Goal: Information Seeking & Learning: Compare options

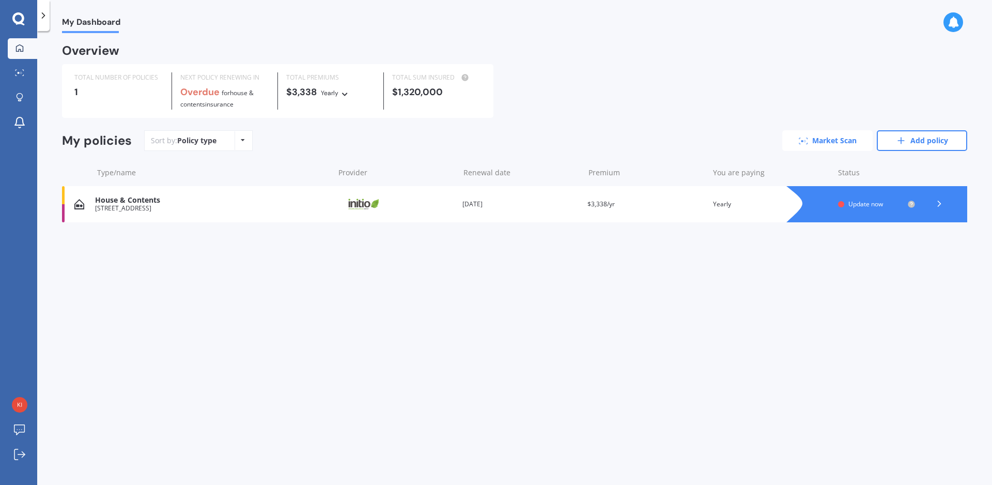
click at [836, 132] on link "Market Scan" at bounding box center [827, 140] width 90 height 21
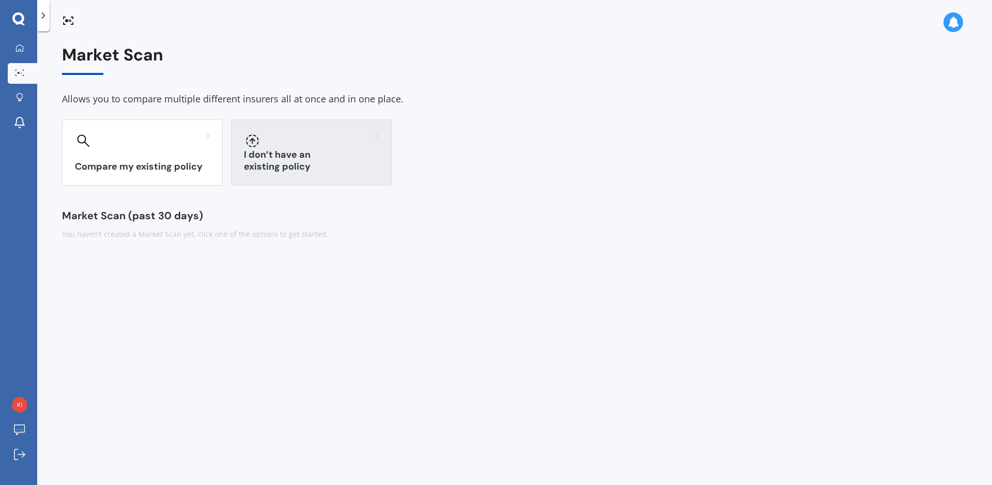
click at [304, 161] on h3 "I don’t have an existing policy" at bounding box center [311, 161] width 135 height 24
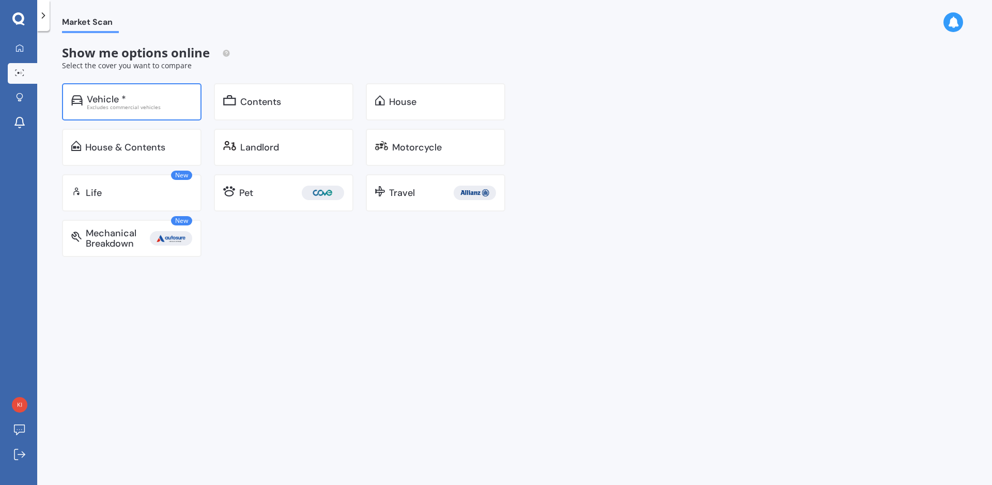
click at [132, 98] on div "Vehicle *" at bounding box center [139, 99] width 105 height 10
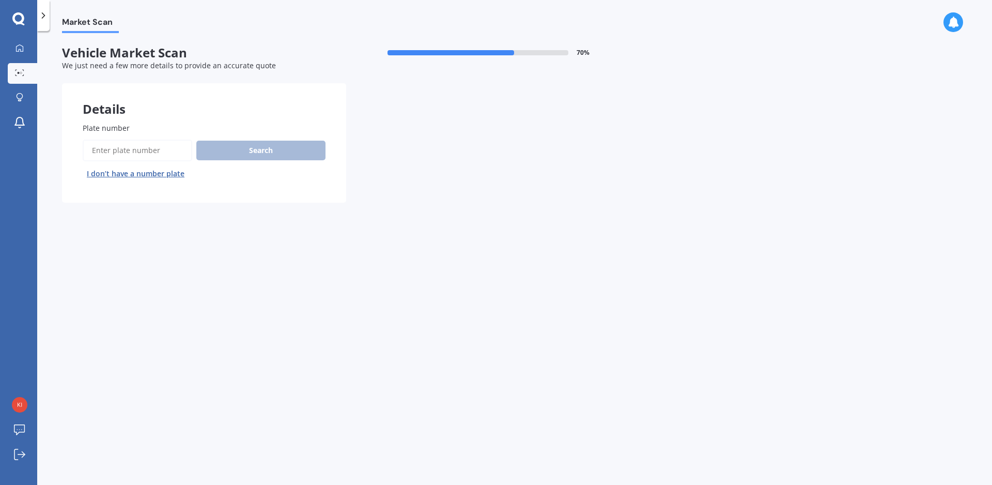
click at [137, 144] on input "Plate number" at bounding box center [138, 150] width 110 height 22
paste input "4965"
drag, startPoint x: 115, startPoint y: 148, endPoint x: 65, endPoint y: 151, distance: 50.2
click at [83, 149] on input "Plate number" at bounding box center [138, 150] width 110 height 22
paste input "RHC704"
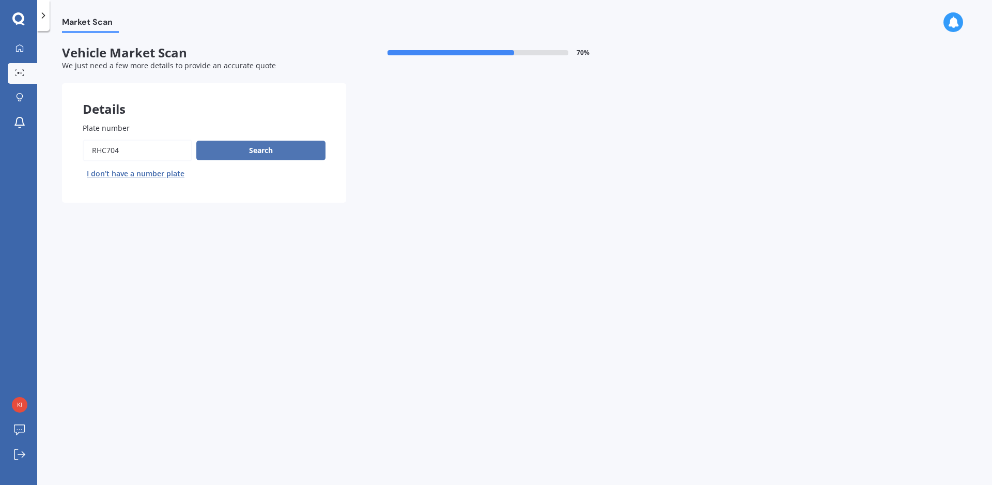
type input "RHC704"
click at [267, 151] on button "Search" at bounding box center [260, 151] width 129 height 20
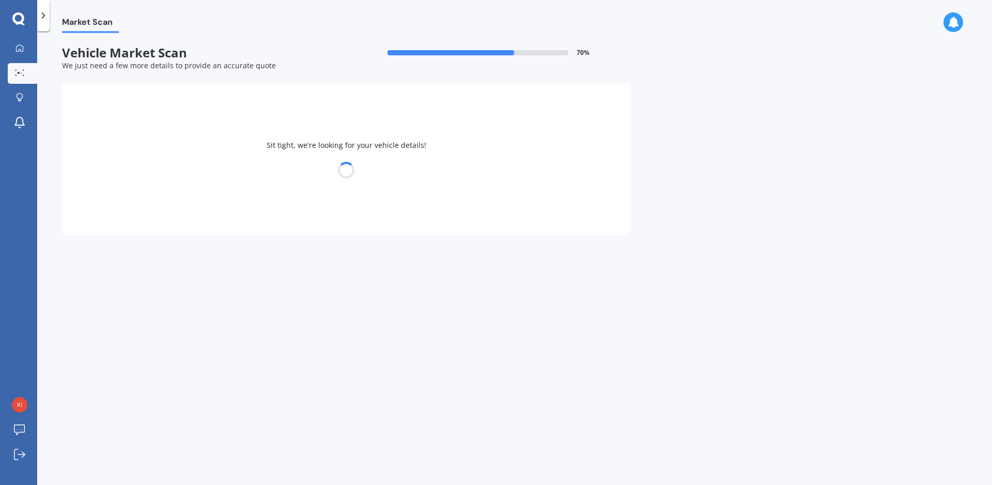
select select "PEUGEOT"
select select "308"
select select "07"
select select "08"
select select "1973"
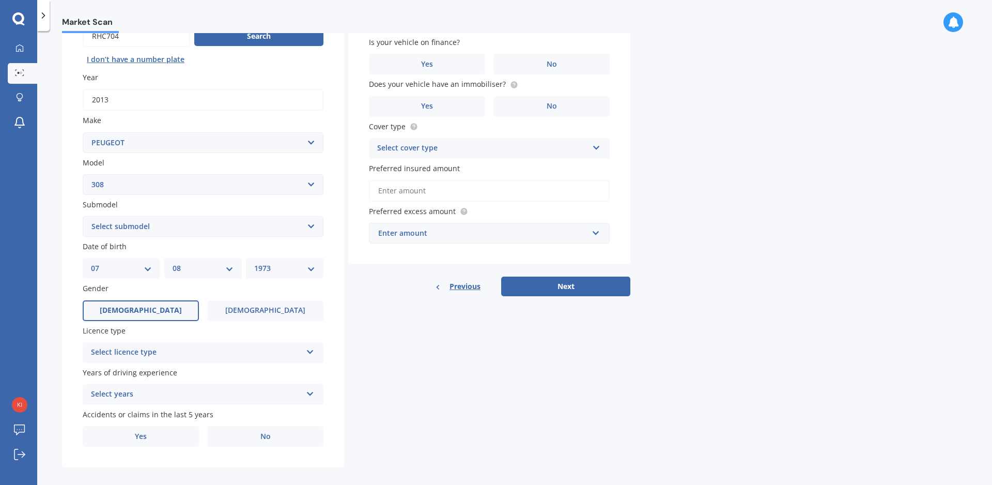
scroll to position [126, 0]
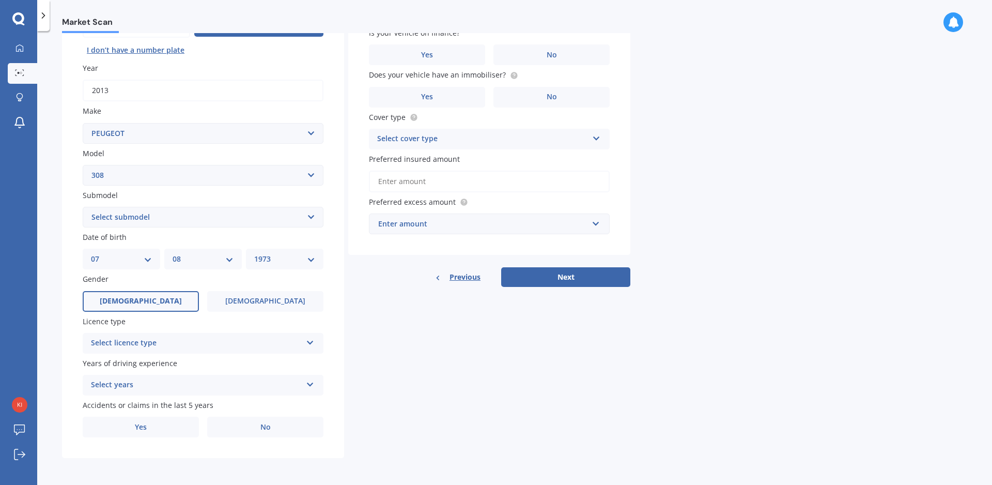
drag, startPoint x: 309, startPoint y: 217, endPoint x: 339, endPoint y: 206, distance: 31.6
click at [339, 206] on div "Plate number Search I don’t have a number plate Year [DATE] Make Select make AC…" at bounding box center [203, 218] width 282 height 480
click at [146, 342] on div "Select licence type" at bounding box center [196, 343] width 211 height 12
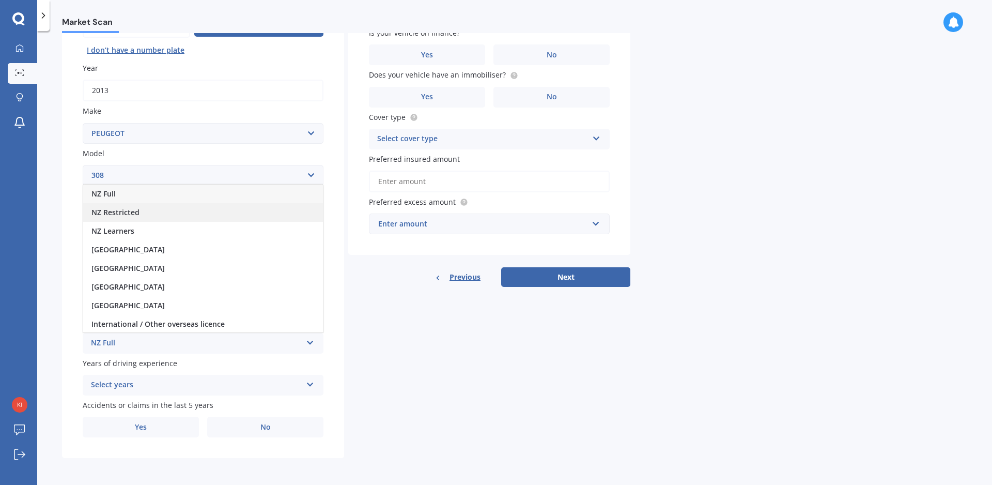
click at [131, 209] on span "NZ Restricted" at bounding box center [115, 212] width 48 height 10
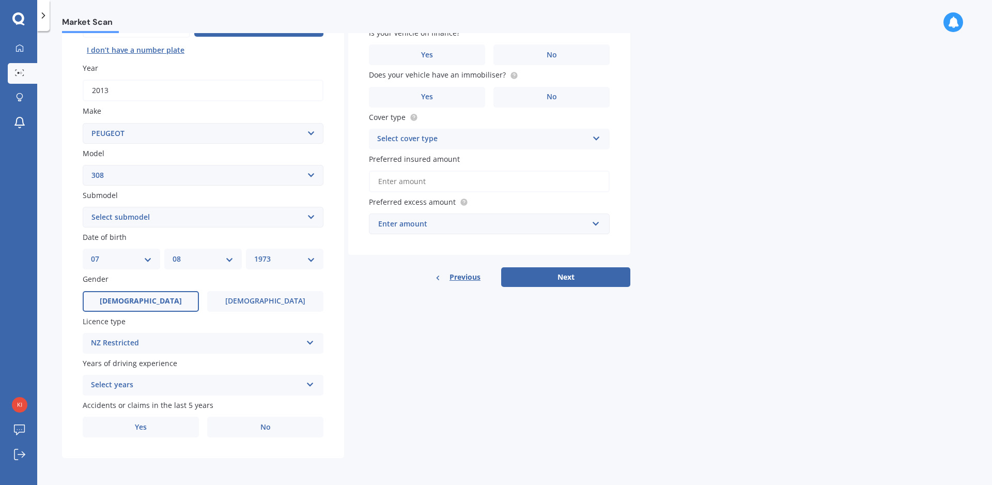
click at [163, 377] on div "Select years 5 or more years 4 years 3 years 2 years 1 year" at bounding box center [203, 385] width 241 height 21
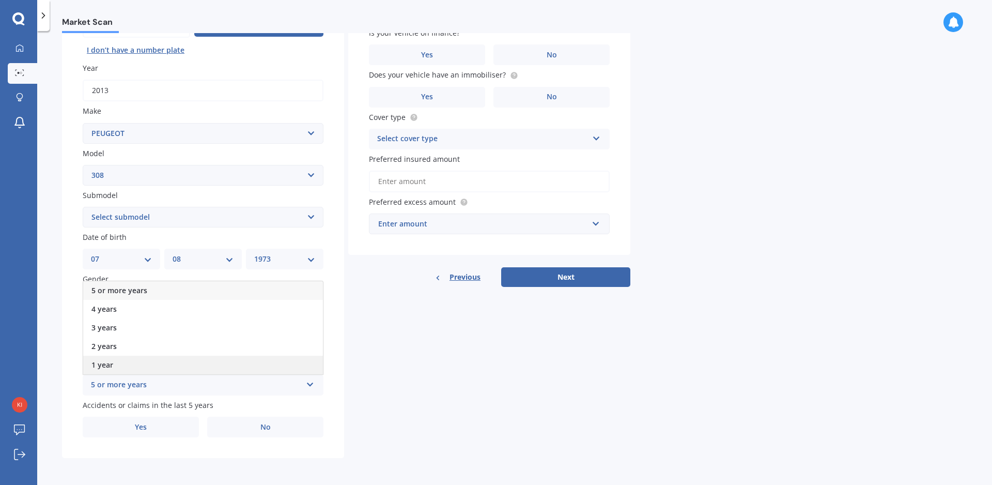
click at [112, 366] on span "1 year" at bounding box center [102, 365] width 22 height 10
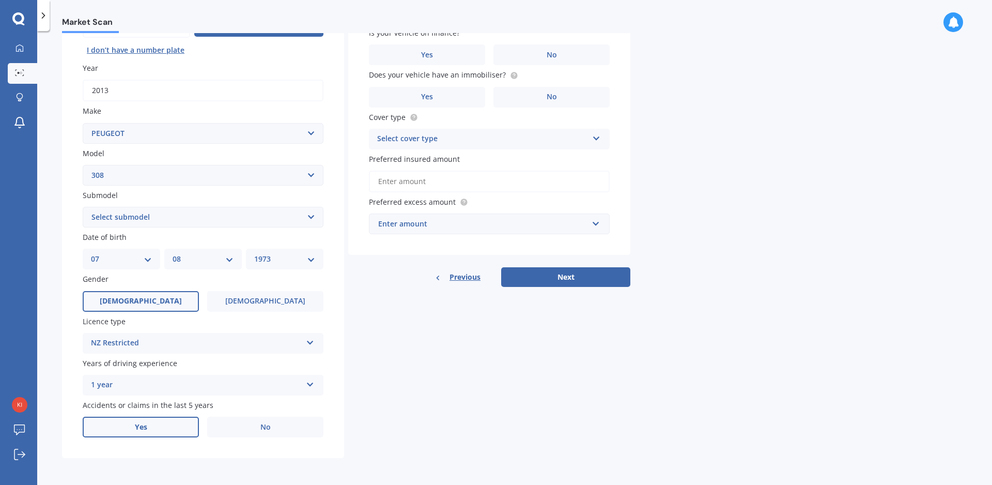
click at [159, 430] on label "Yes" at bounding box center [141, 426] width 116 height 21
click at [0, 0] on input "Yes" at bounding box center [0, 0] width 0 height 0
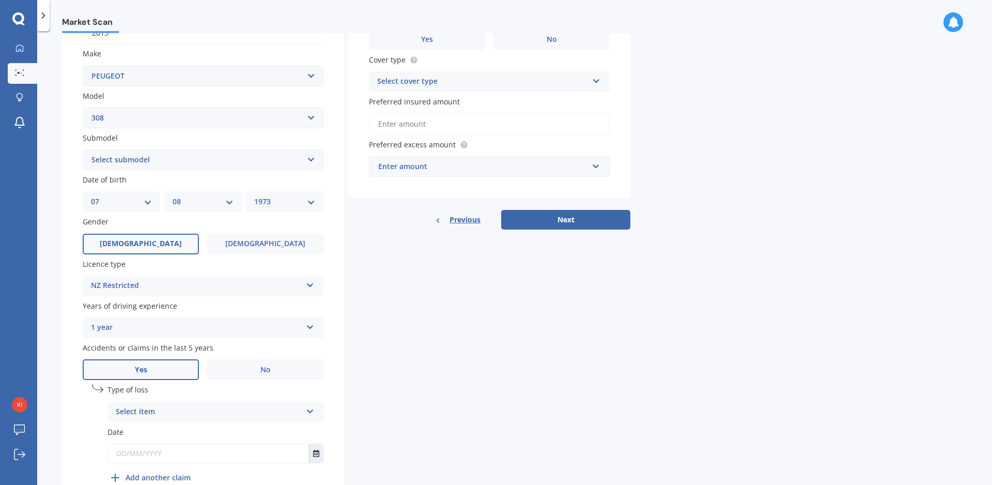
scroll to position [239, 0]
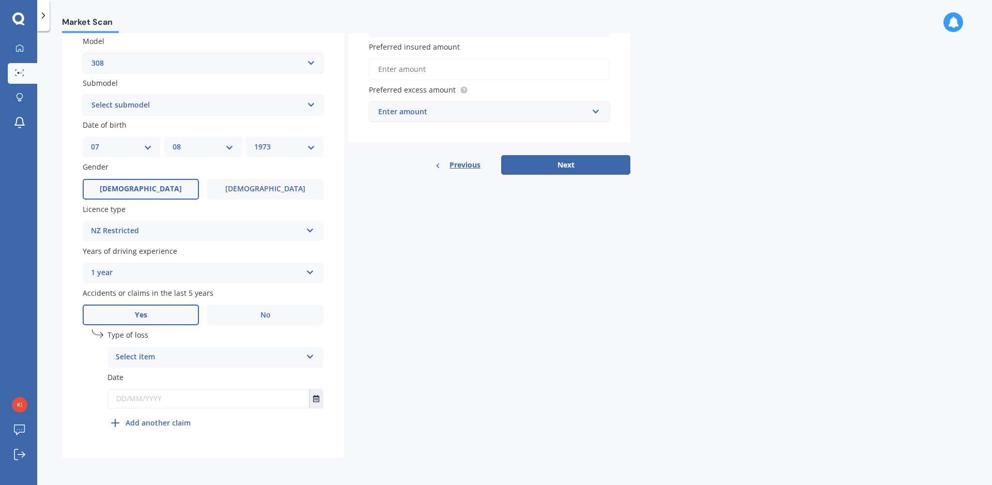
click at [304, 354] on div "Select item At fault accident Not at fault accident" at bounding box center [215, 357] width 216 height 21
click at [223, 375] on div "At fault accident" at bounding box center [215, 377] width 215 height 19
click at [213, 400] on input "text" at bounding box center [208, 398] width 201 height 19
click at [320, 397] on button "Select date" at bounding box center [316, 398] width 14 height 19
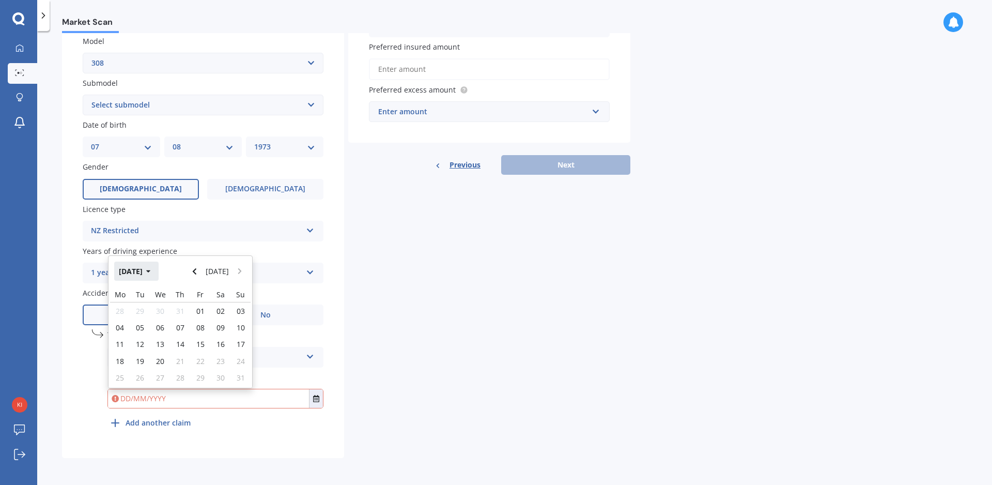
click at [151, 270] on icon "button" at bounding box center [148, 271] width 5 height 7
click at [225, 305] on div "Apr" at bounding box center [232, 304] width 35 height 33
click at [141, 314] on span "01" at bounding box center [140, 311] width 8 height 10
type input "[DATE]"
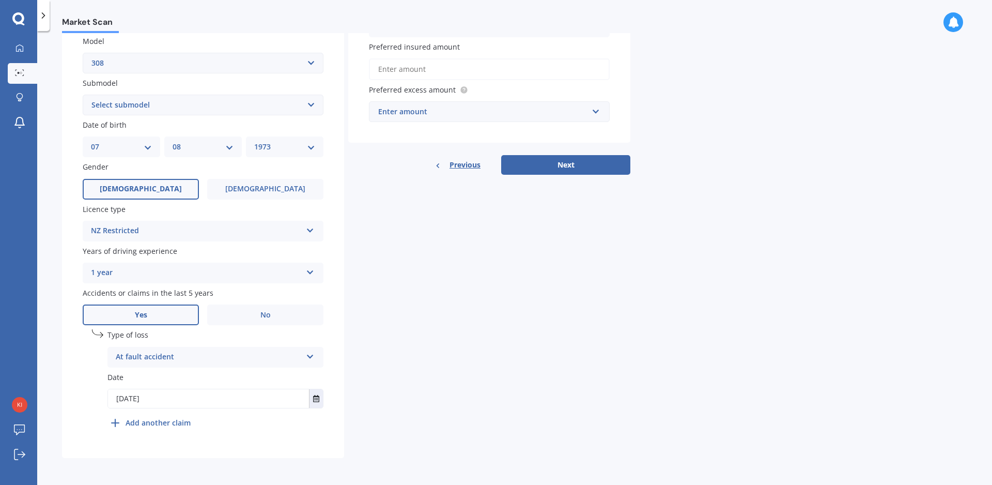
click at [359, 329] on div "Details Plate number Search I don’t have a number plate Year [DATE] Make Select…" at bounding box center [346, 153] width 568 height 610
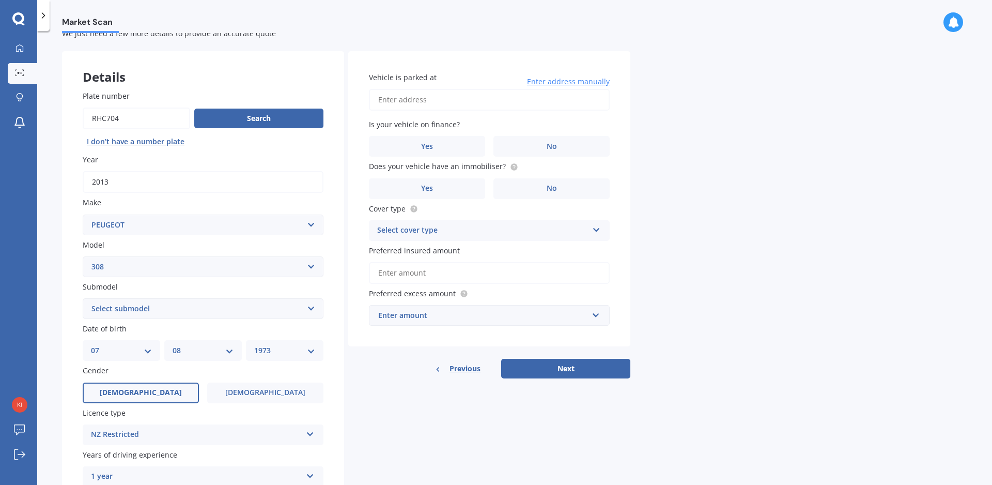
scroll to position [0, 0]
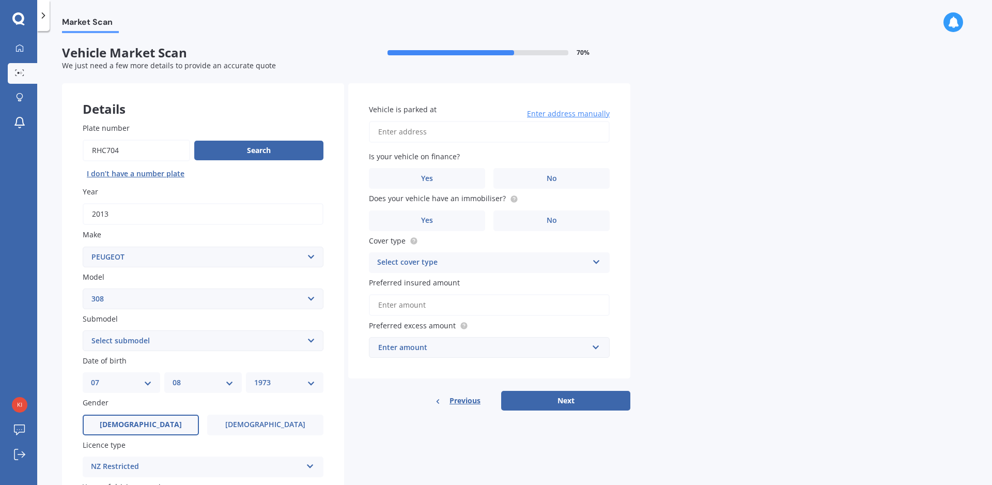
click at [387, 308] on input "Preferred insured amount" at bounding box center [489, 305] width 241 height 22
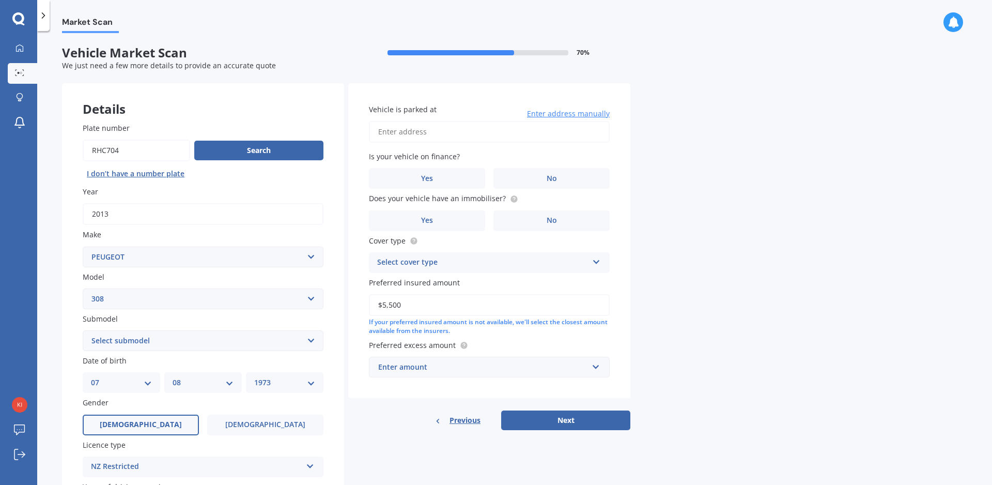
type input "$5,500"
click at [457, 130] on input "Vehicle is parked at" at bounding box center [489, 132] width 241 height 22
type input "[STREET_ADDRESS]"
click at [548, 175] on span "No" at bounding box center [552, 178] width 10 height 9
click at [0, 0] on input "No" at bounding box center [0, 0] width 0 height 0
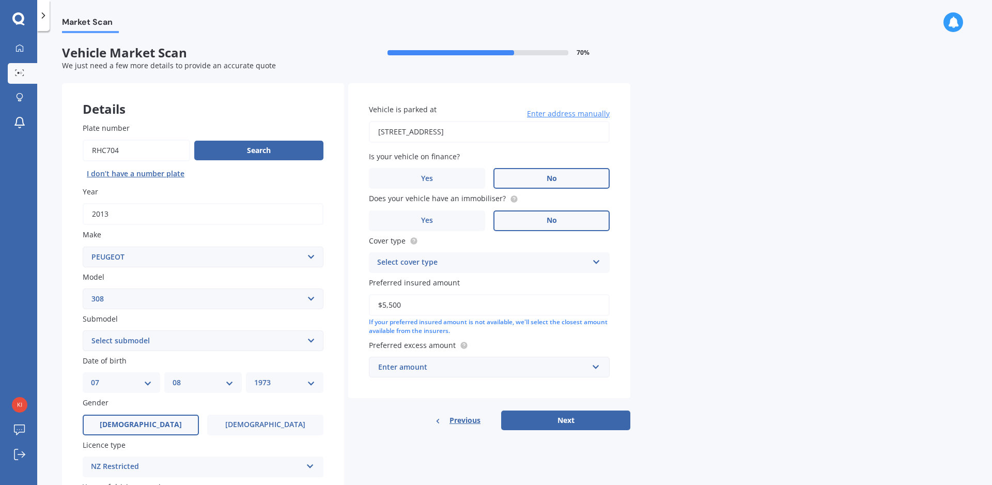
click at [544, 219] on label "No" at bounding box center [551, 220] width 116 height 21
click at [0, 0] on input "No" at bounding box center [0, 0] width 0 height 0
click at [564, 260] on div "Select cover type" at bounding box center [482, 262] width 211 height 12
click at [424, 281] on span "Comprehensive" at bounding box center [405, 282] width 55 height 10
click at [550, 365] on div "Enter amount" at bounding box center [483, 366] width 210 height 11
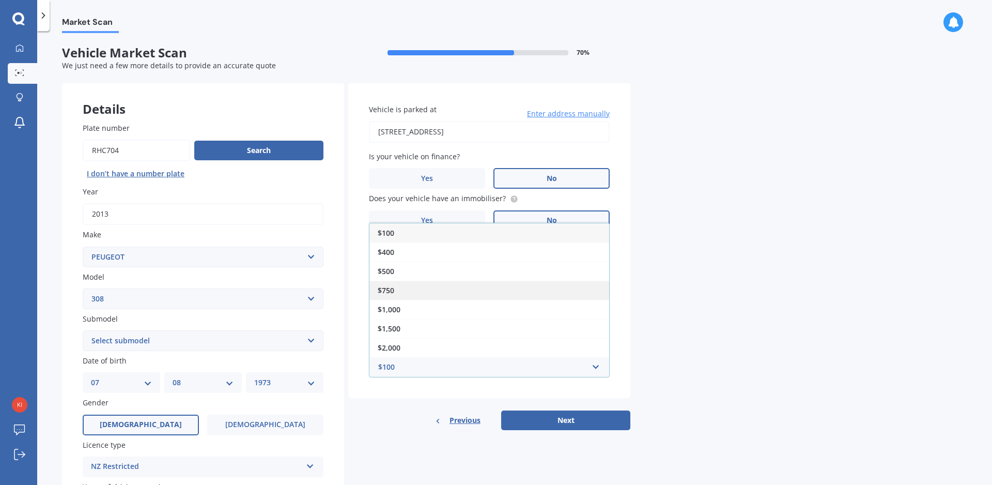
click at [408, 295] on div "$750" at bounding box center [489, 290] width 240 height 19
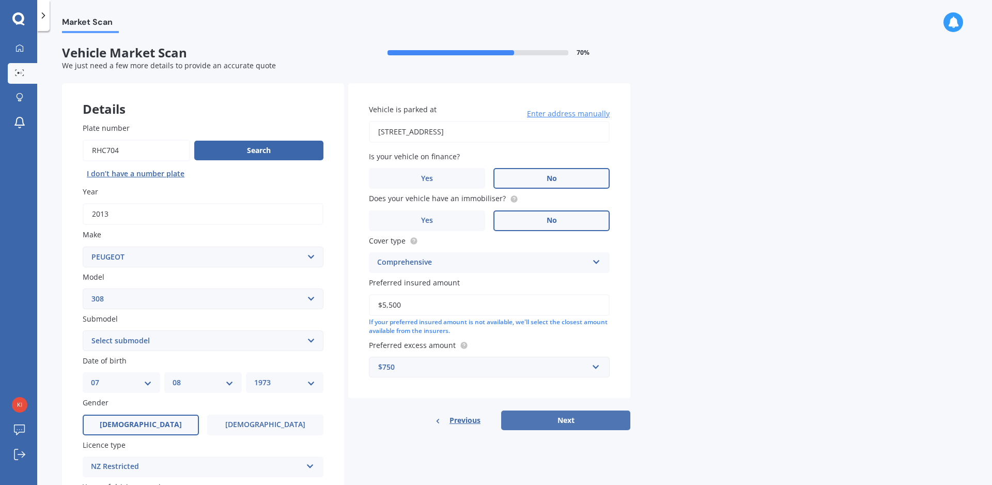
click at [544, 422] on button "Next" at bounding box center [565, 420] width 129 height 20
click at [83, 330] on select "Select submodel 5 Door Active Hatchback 2.0 DT CC GT GTI SW" at bounding box center [203, 340] width 241 height 21
select select "5 DOOR"
click option "5 Door" at bounding box center [0, 0] width 0 height 0
click at [542, 420] on button "Next" at bounding box center [565, 420] width 129 height 20
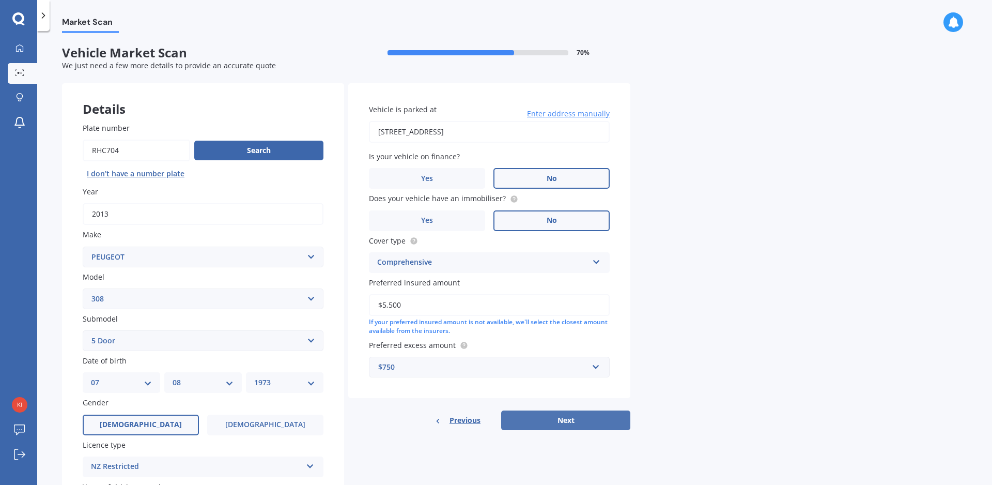
select select "07"
select select "08"
select select "1973"
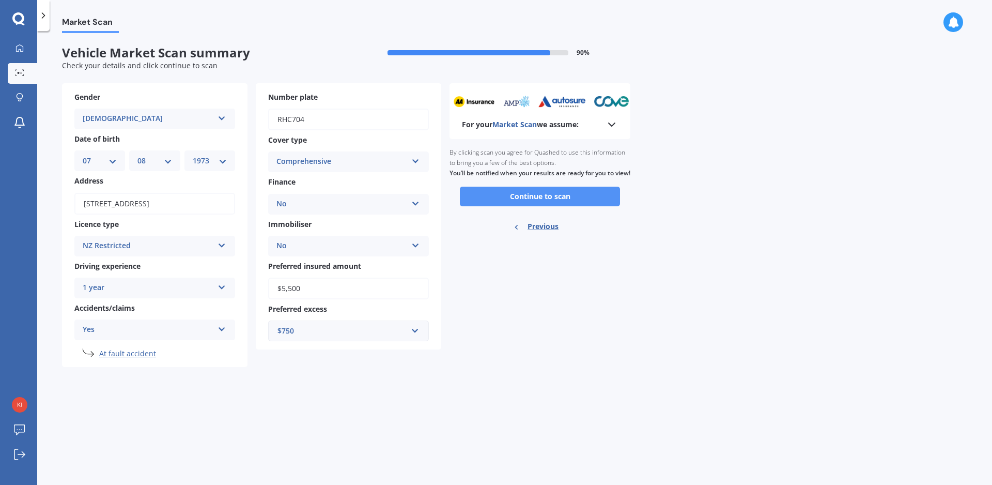
click at [570, 206] on button "Continue to scan" at bounding box center [540, 196] width 160 height 20
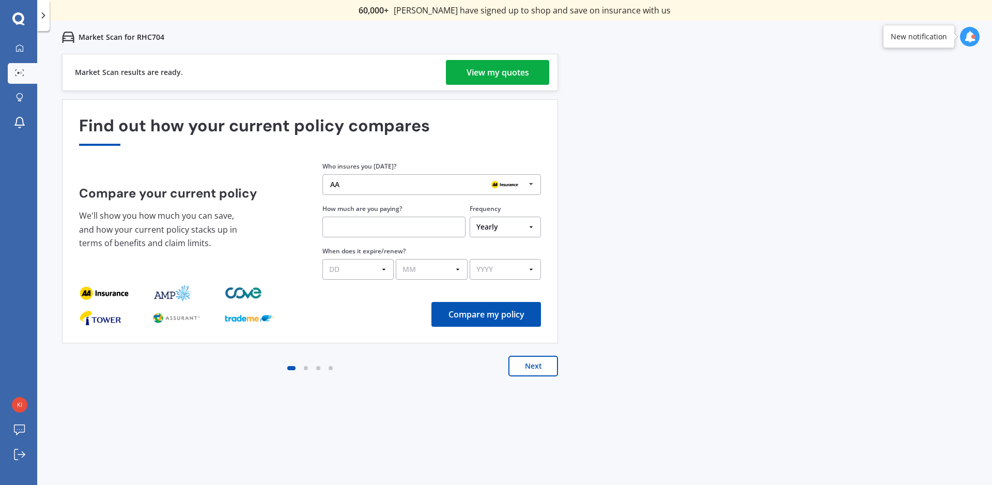
click at [508, 74] on div "View my quotes" at bounding box center [497, 72] width 63 height 25
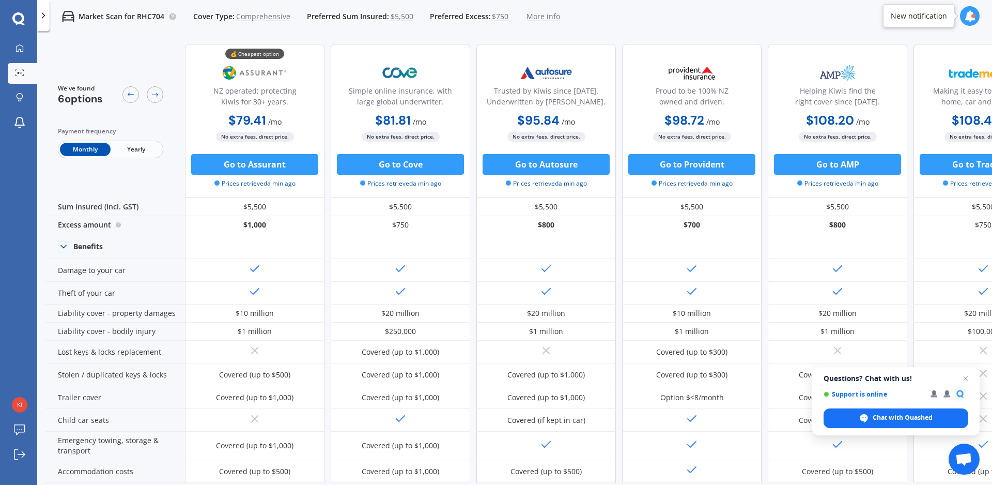
click at [535, 18] on span "More info" at bounding box center [543, 16] width 34 height 10
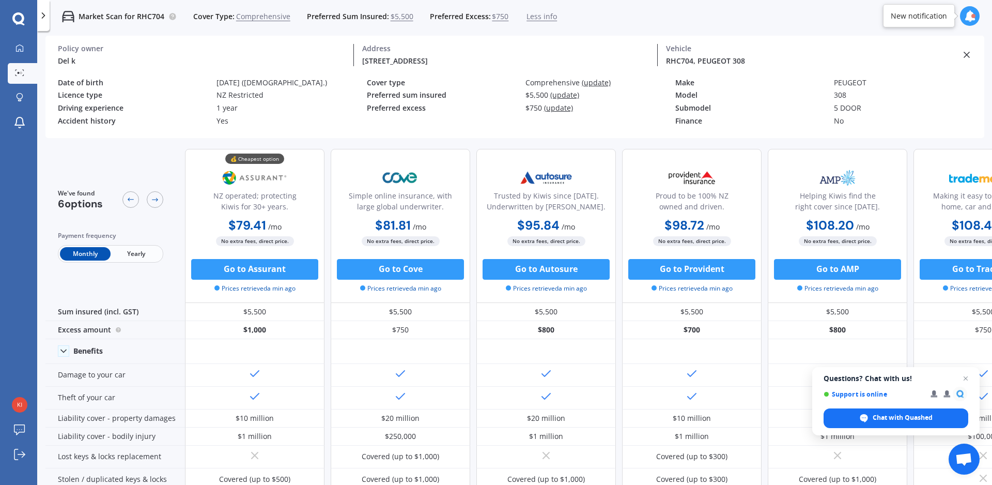
click at [246, 79] on div "[DATE] ([DEMOGRAPHIC_DATA].)" at bounding box center [291, 83] width 150 height 9
click at [264, 82] on div "[DATE] ([DEMOGRAPHIC_DATA].)" at bounding box center [291, 83] width 150 height 9
click at [42, 14] on icon at bounding box center [43, 15] width 10 height 10
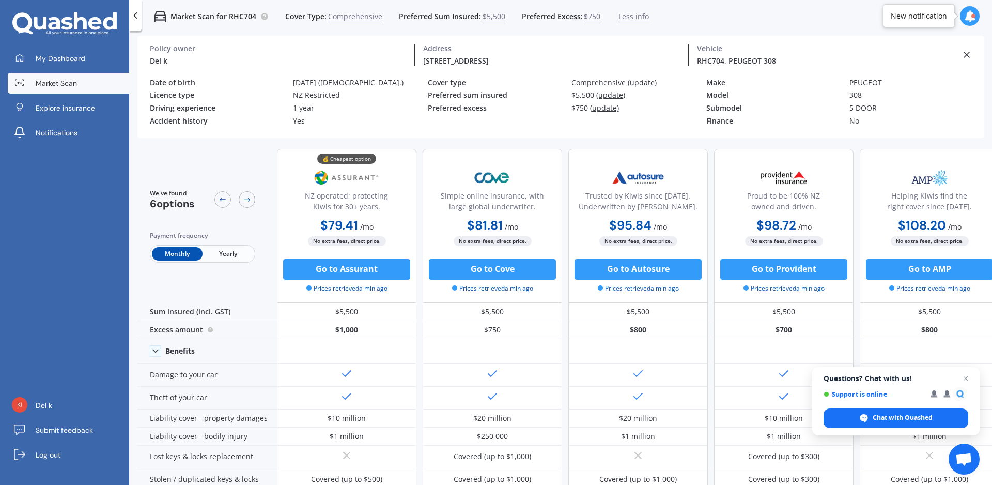
click at [55, 84] on span "Market Scan" at bounding box center [56, 83] width 41 height 10
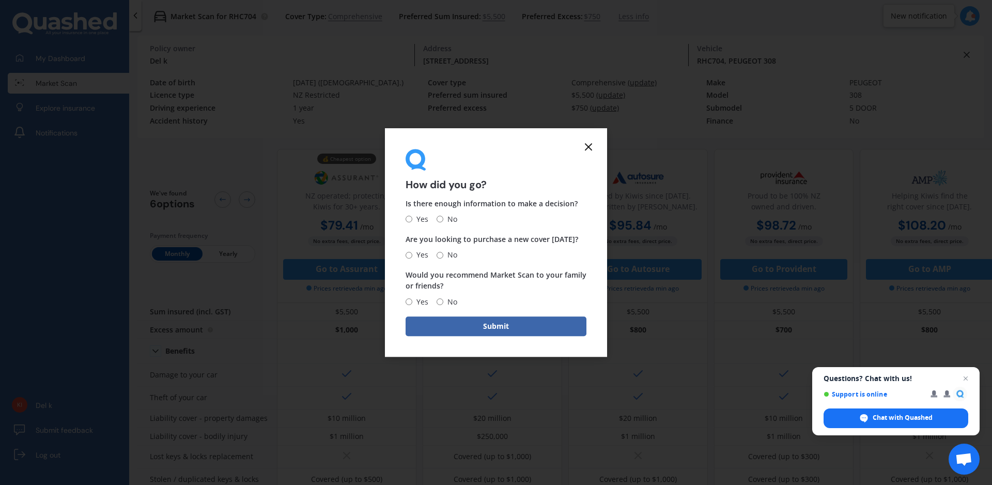
click at [588, 146] on line at bounding box center [588, 147] width 6 height 6
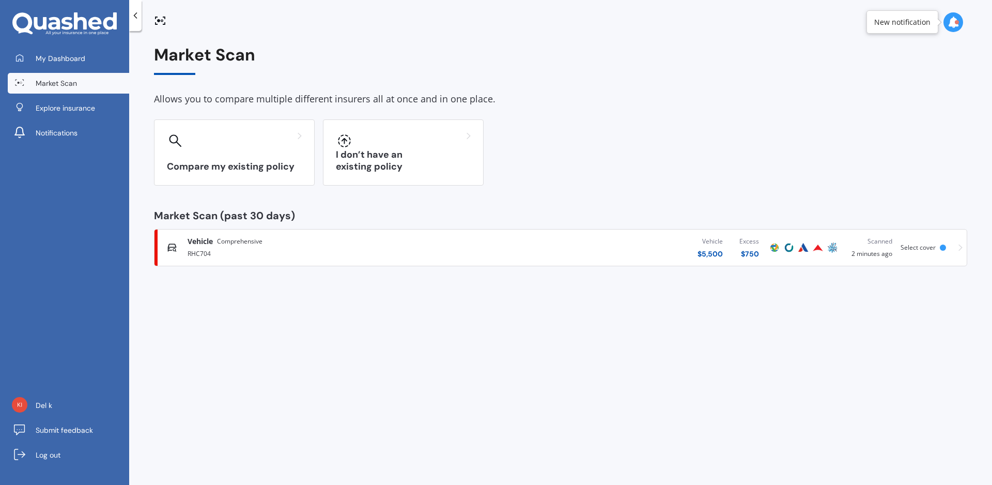
click at [258, 250] on div "RHC704" at bounding box center [327, 252] width 279 height 12
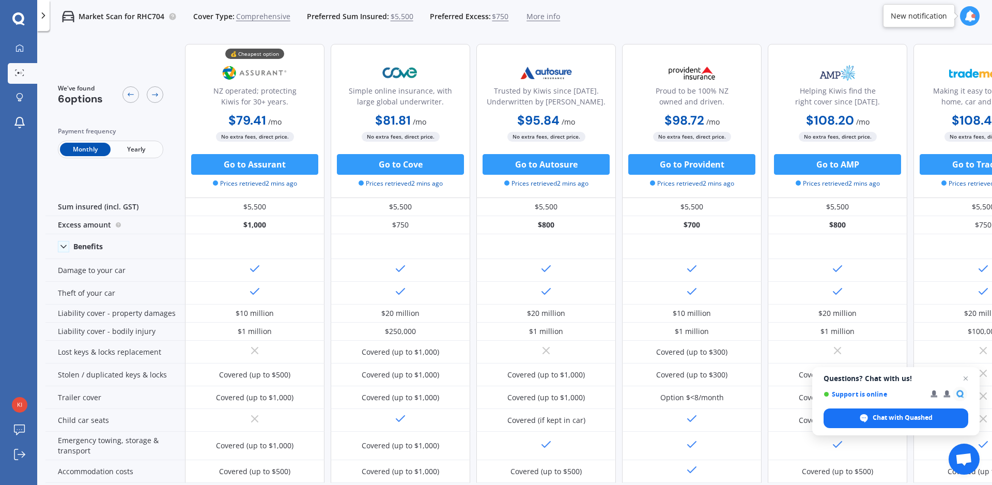
click at [259, 17] on span "Comprehensive" at bounding box center [263, 16] width 54 height 10
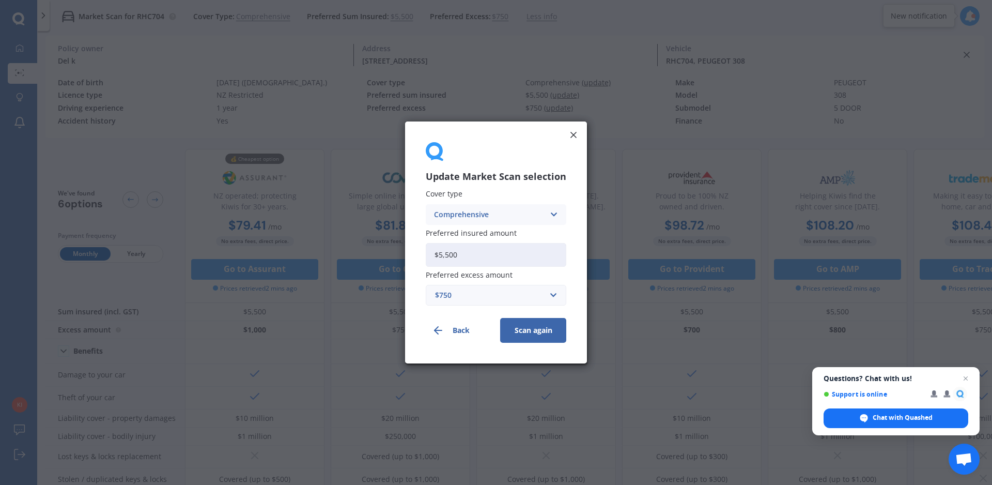
click at [456, 328] on button "Back" at bounding box center [459, 330] width 66 height 25
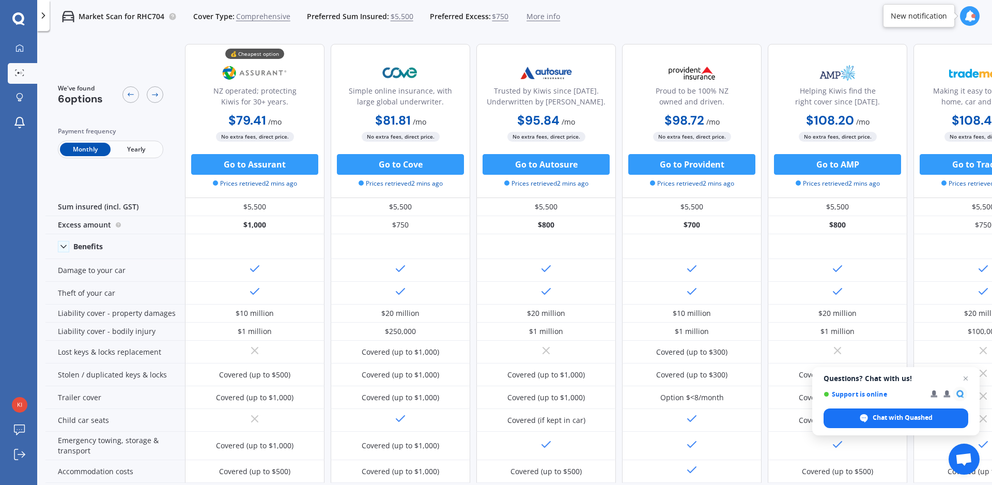
click at [538, 13] on span "More info" at bounding box center [543, 16] width 34 height 10
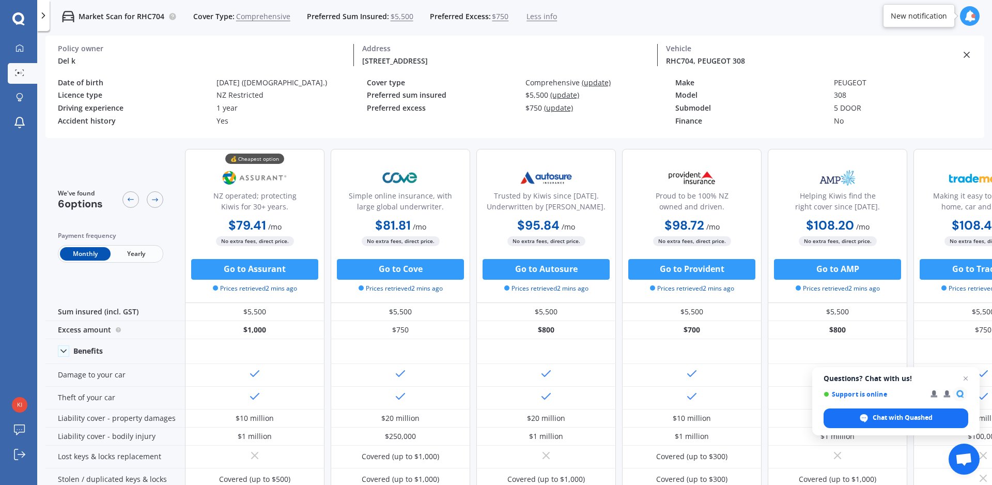
click at [244, 89] on div "Date of birth [DEMOGRAPHIC_DATA] ([DEMOGRAPHIC_DATA].)" at bounding box center [212, 85] width 309 height 13
click at [240, 80] on div "[DATE] ([DEMOGRAPHIC_DATA].)" at bounding box center [291, 83] width 150 height 9
click at [18, 67] on link "Market Scan" at bounding box center [22, 73] width 29 height 21
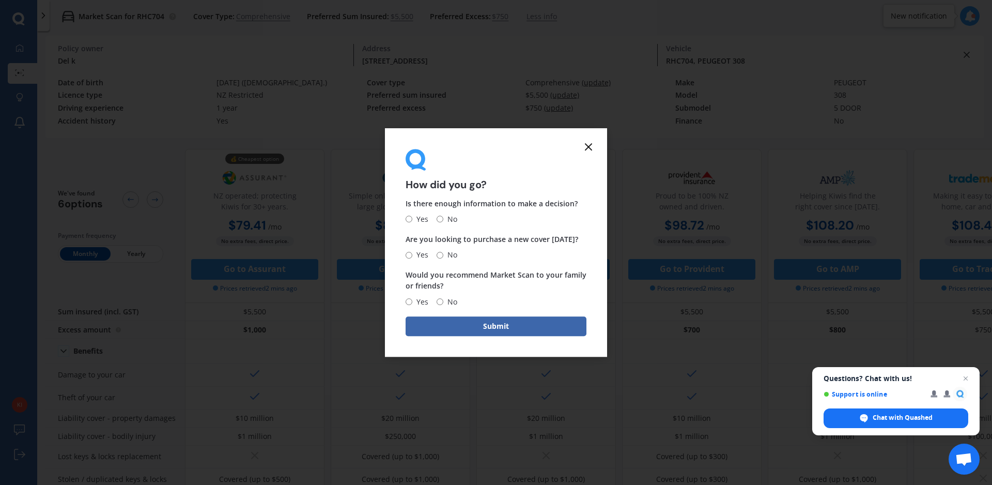
click at [587, 142] on icon at bounding box center [588, 147] width 12 height 12
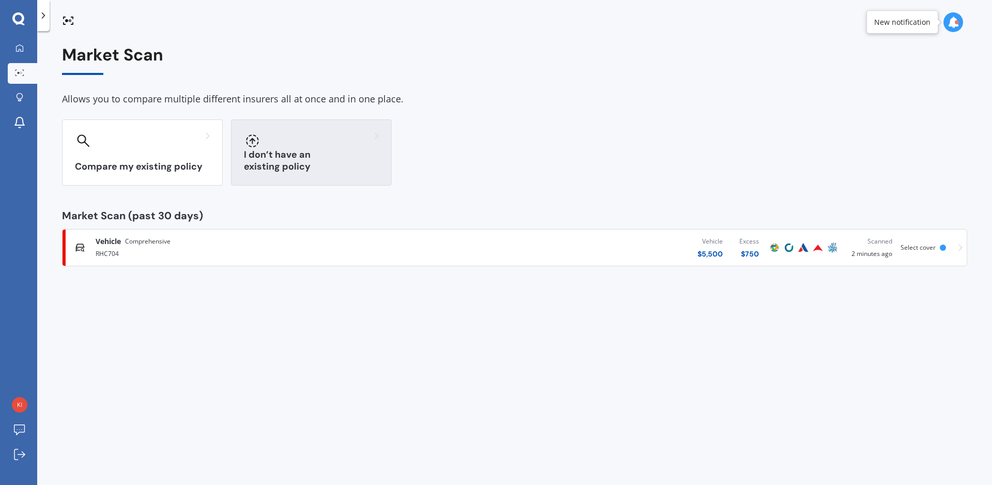
click at [304, 146] on div at bounding box center [311, 140] width 135 height 17
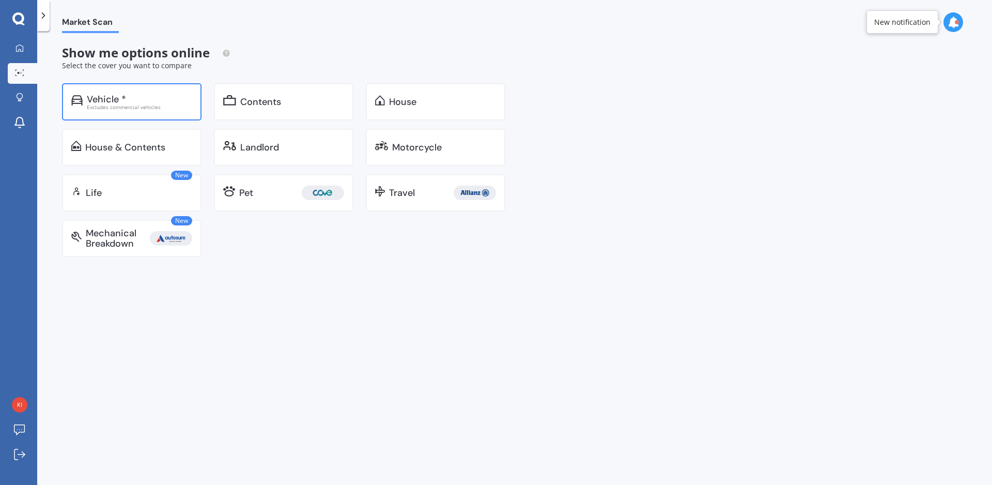
click at [127, 99] on div "Vehicle *" at bounding box center [139, 99] width 105 height 10
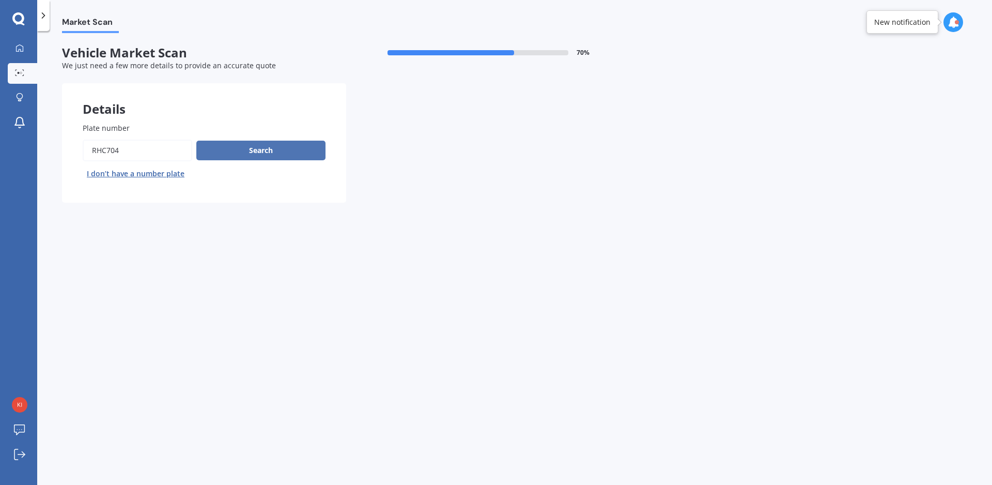
click at [270, 145] on button "Search" at bounding box center [260, 151] width 129 height 20
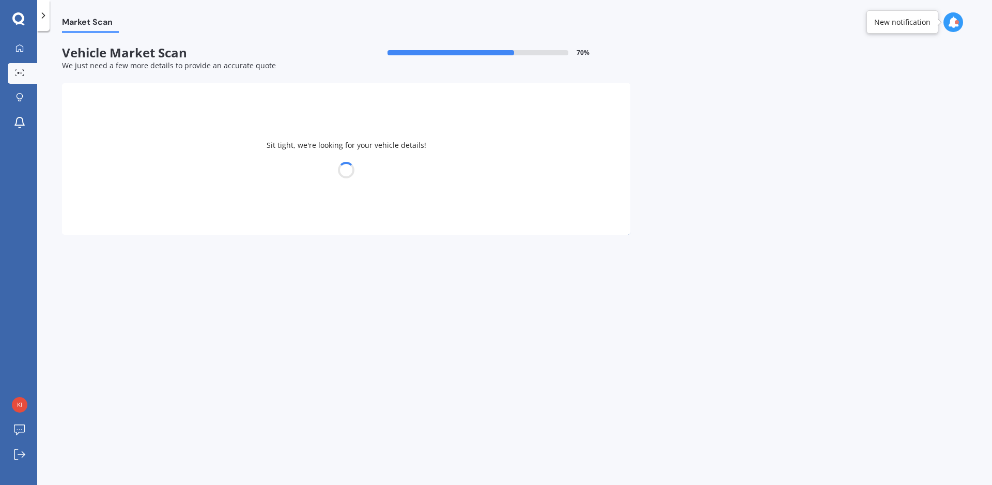
select select "PEUGEOT"
select select "308"
select select "07"
select select "08"
select select "1973"
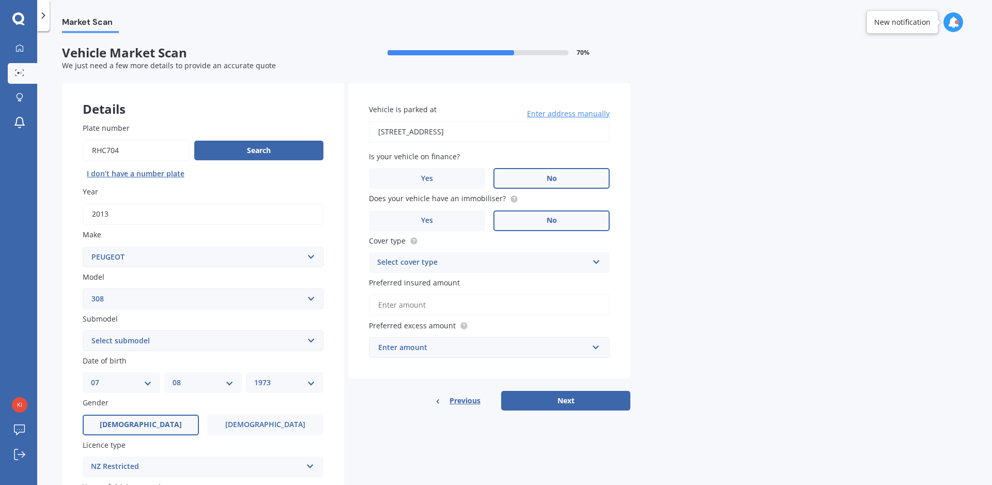
click at [83, 330] on select "Select submodel 5 Door Active Hatchback 2.0 DT CC GT GTI SW" at bounding box center [203, 340] width 241 height 21
select select "5 DOOR"
click option "5 Door" at bounding box center [0, 0] width 0 height 0
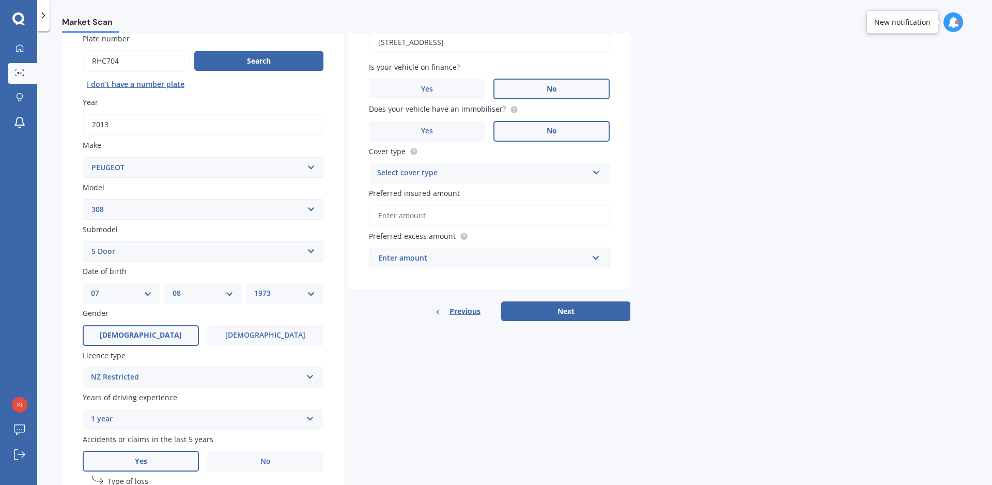
scroll to position [118, 0]
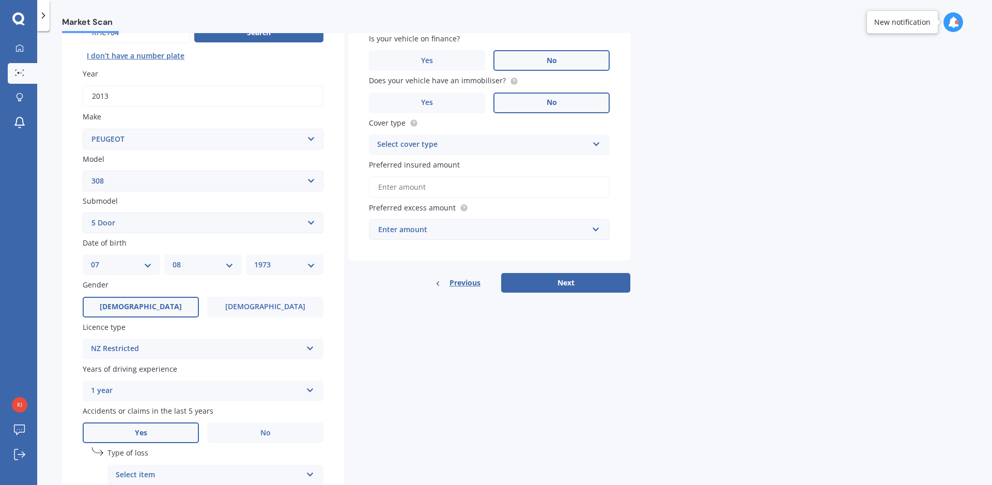
click at [149, 267] on select "DD 01 02 03 04 05 06 07 08 09 10 11 12 13 14 15 16 17 18 19 20 21 22 23 24 25 2…" at bounding box center [121, 264] width 61 height 11
click at [314, 348] on icon at bounding box center [310, 345] width 9 height 7
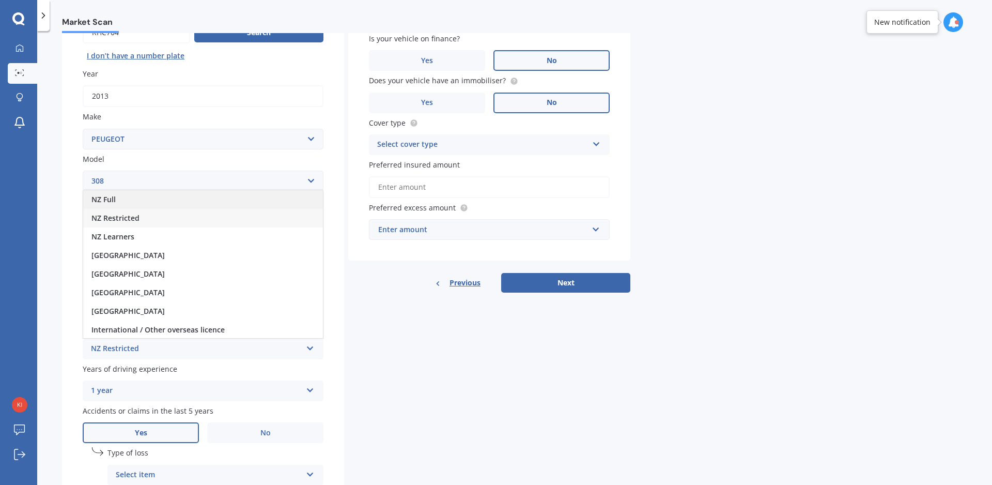
click at [164, 201] on div "NZ Full" at bounding box center [203, 199] width 240 height 19
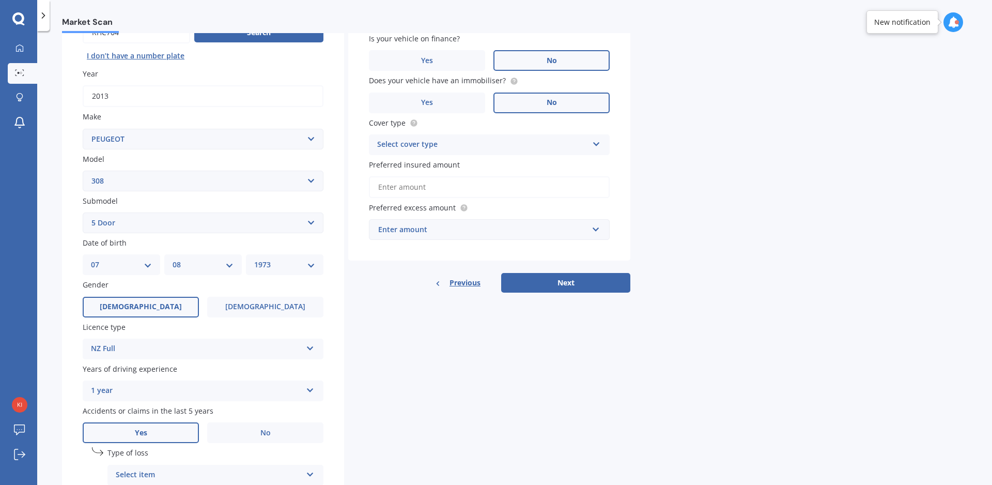
click at [308, 388] on icon at bounding box center [310, 387] width 9 height 7
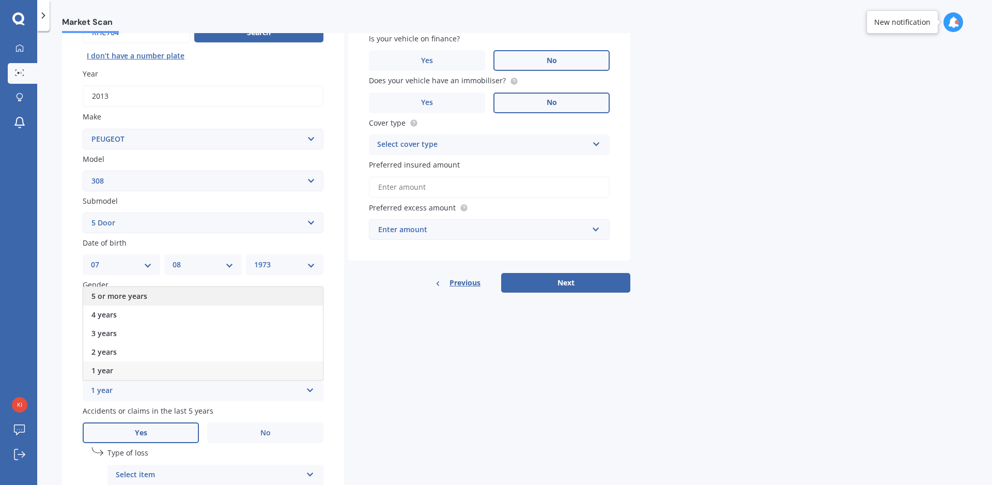
click at [221, 292] on div "5 or more years" at bounding box center [203, 296] width 240 height 19
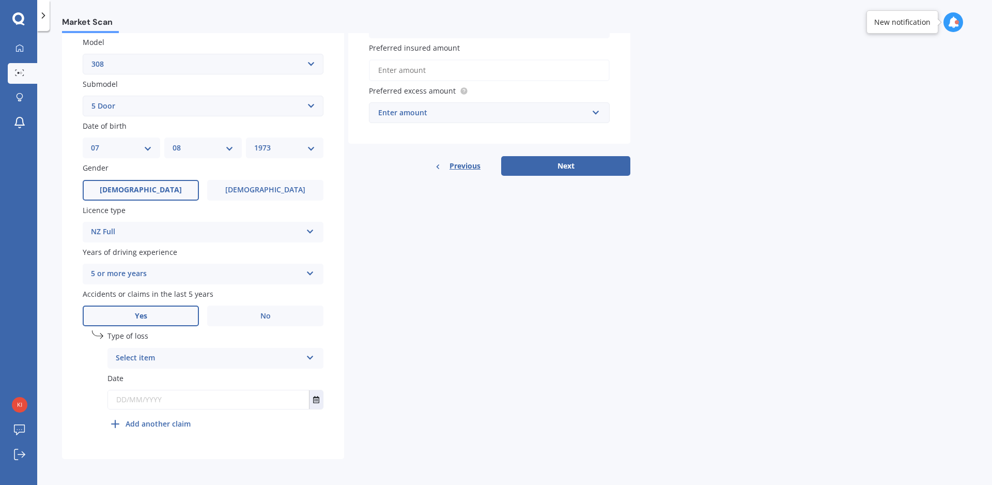
scroll to position [236, 0]
click at [308, 358] on icon at bounding box center [310, 354] width 9 height 7
click at [228, 376] on div "At fault accident" at bounding box center [215, 377] width 215 height 19
click at [319, 402] on icon "Select date" at bounding box center [316, 398] width 6 height 7
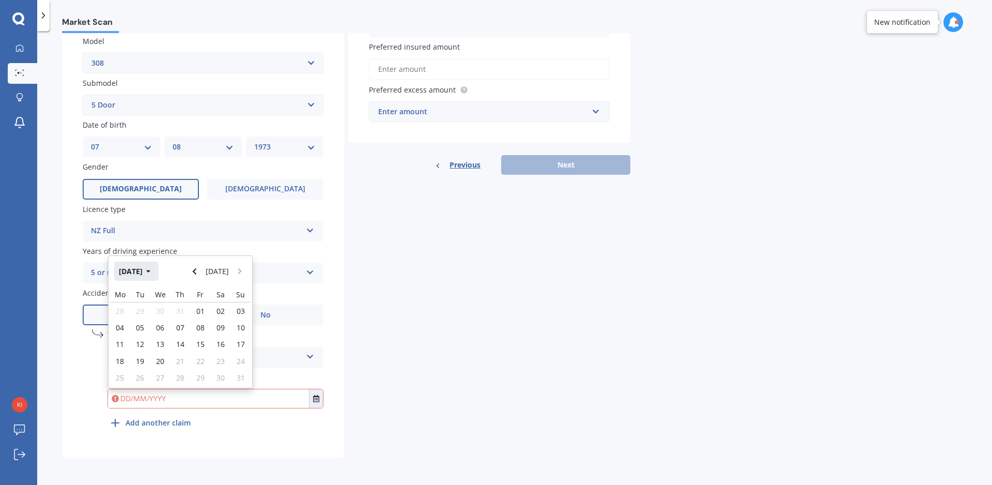
click at [153, 273] on button "[DATE]" at bounding box center [136, 270] width 44 height 19
click at [233, 307] on span "Apr" at bounding box center [233, 304] width 12 height 10
click at [139, 311] on span "01" at bounding box center [140, 311] width 8 height 10
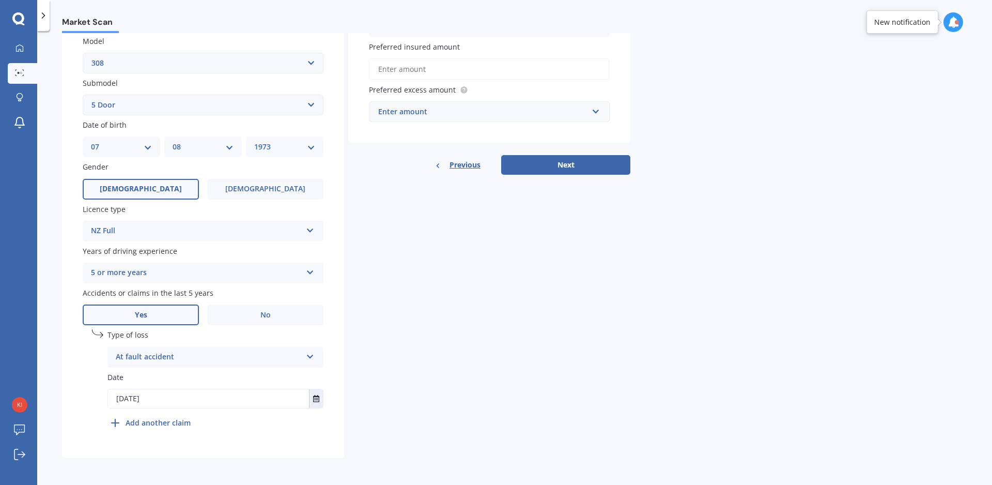
type input "[DATE]"
click at [339, 337] on div "Plate number Search I don’t have a number plate Year [DATE] Make Select make AC…" at bounding box center [203, 161] width 282 height 591
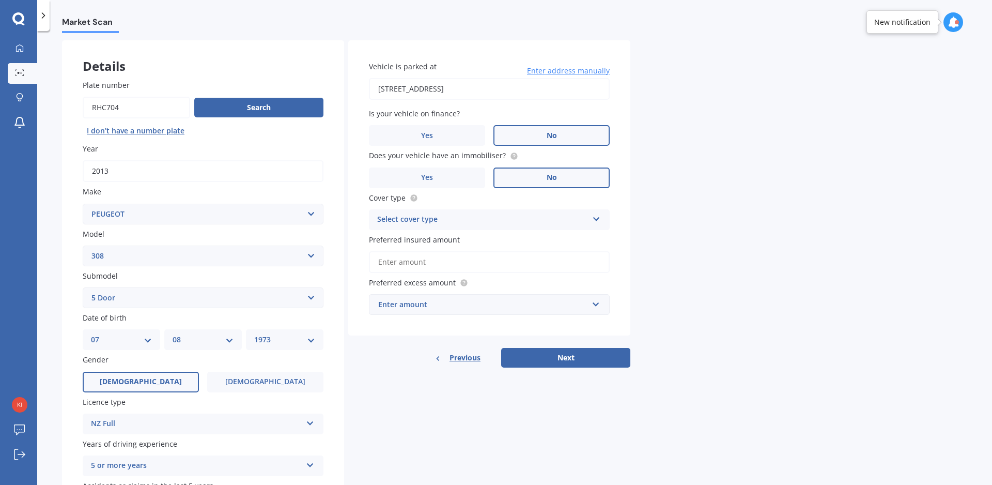
scroll to position [0, 0]
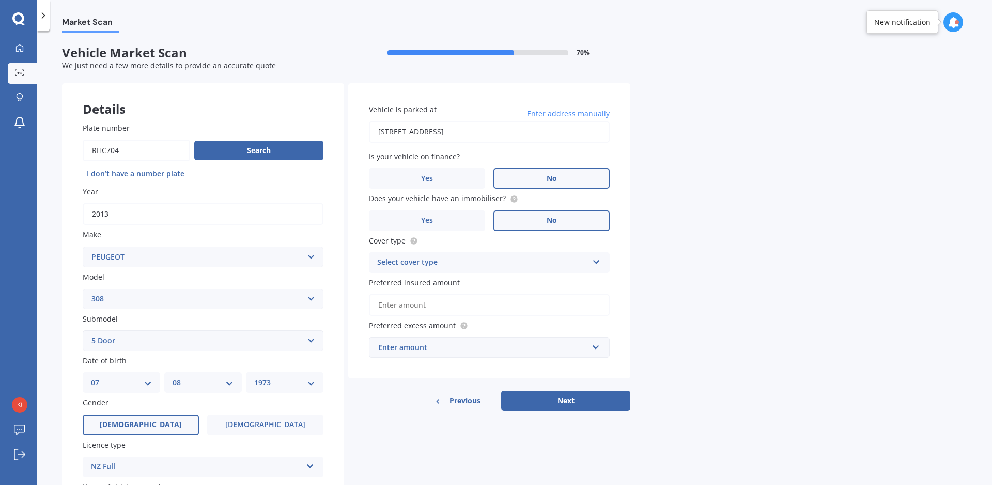
click at [516, 264] on div "Select cover type" at bounding box center [482, 262] width 211 height 12
click at [495, 286] on div "Comprehensive" at bounding box center [489, 282] width 240 height 19
click at [409, 299] on input "Preferred insured amount" at bounding box center [489, 305] width 241 height 22
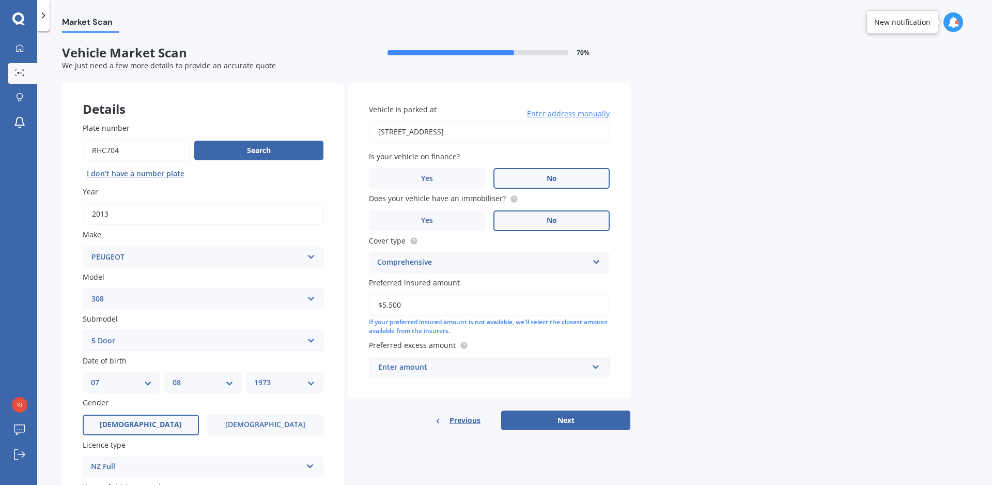
type input "$5,500"
click at [445, 384] on div "Vehicle is parked at [STREET_ADDRESS] Enter address manually Is your vehicle on…" at bounding box center [489, 240] width 282 height 315
click at [442, 368] on div "Enter amount" at bounding box center [483, 366] width 210 height 11
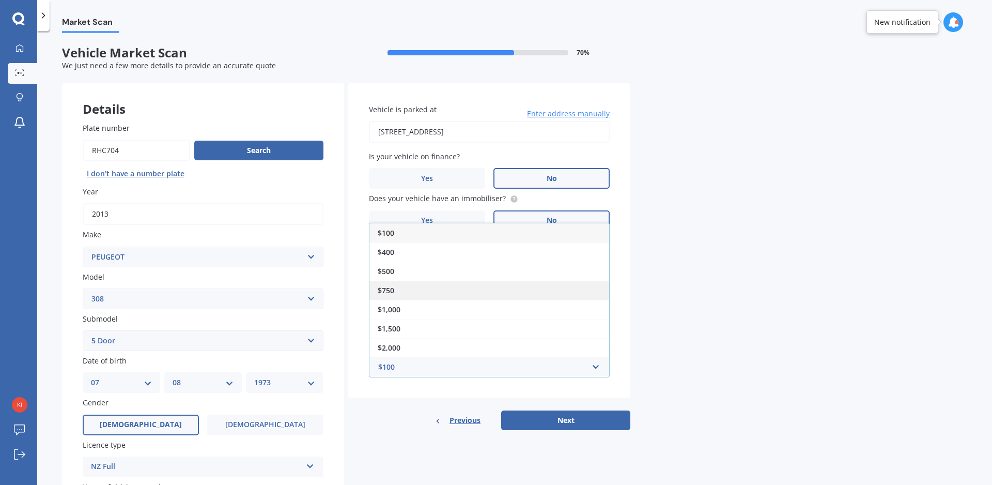
click at [408, 288] on div "$750" at bounding box center [489, 290] width 240 height 19
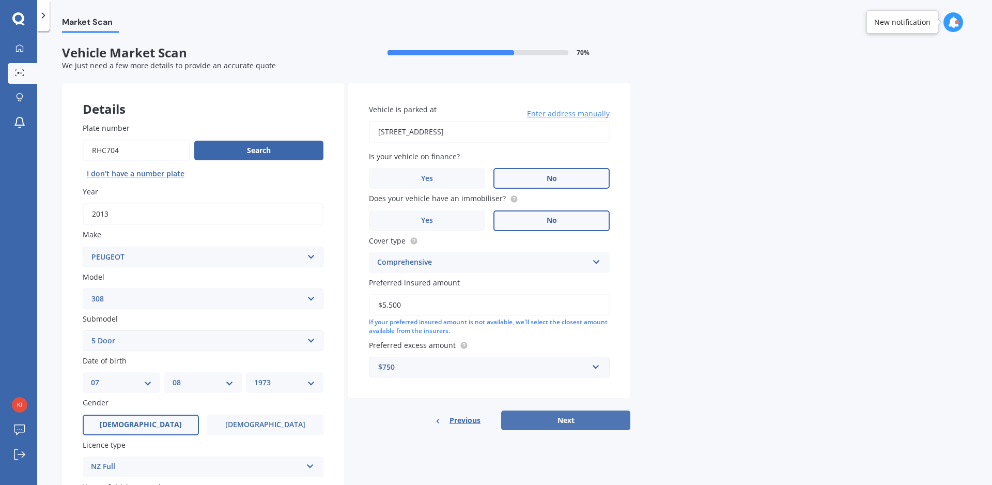
click at [538, 421] on button "Next" at bounding box center [565, 420] width 129 height 20
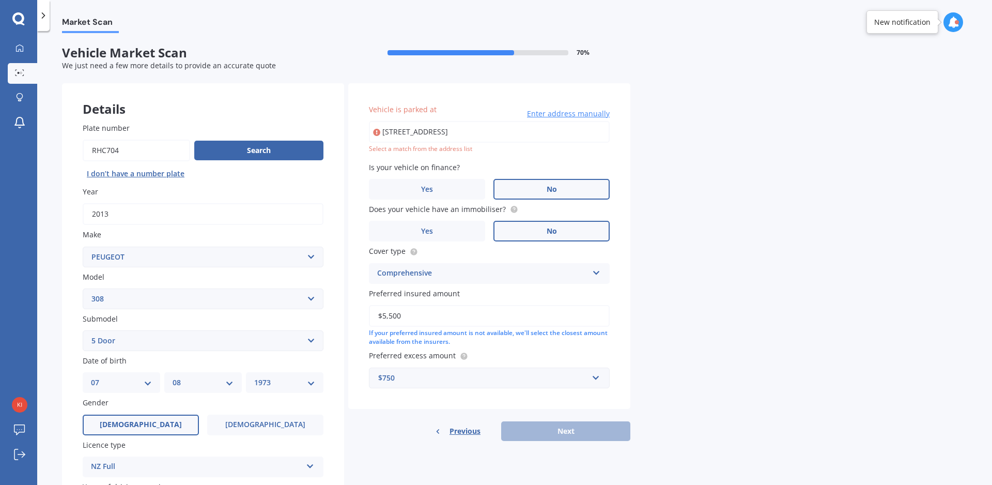
type input "[STREET_ADDRESS]"
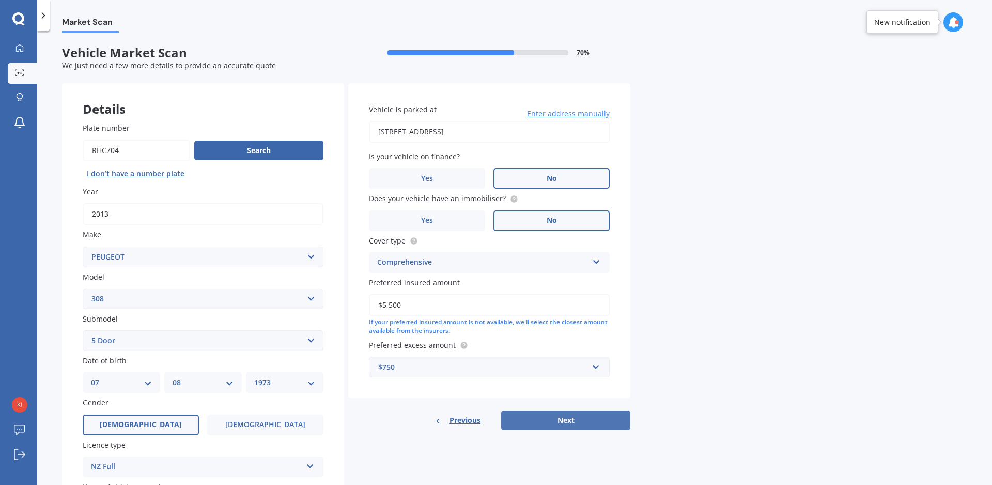
click at [557, 417] on button "Next" at bounding box center [565, 420] width 129 height 20
select select "07"
select select "08"
select select "1973"
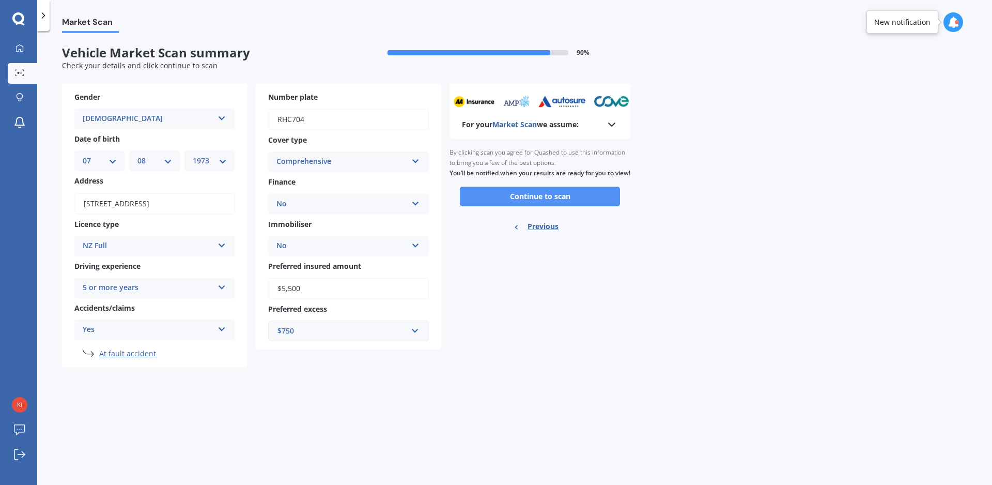
click at [568, 205] on button "Continue to scan" at bounding box center [540, 196] width 160 height 20
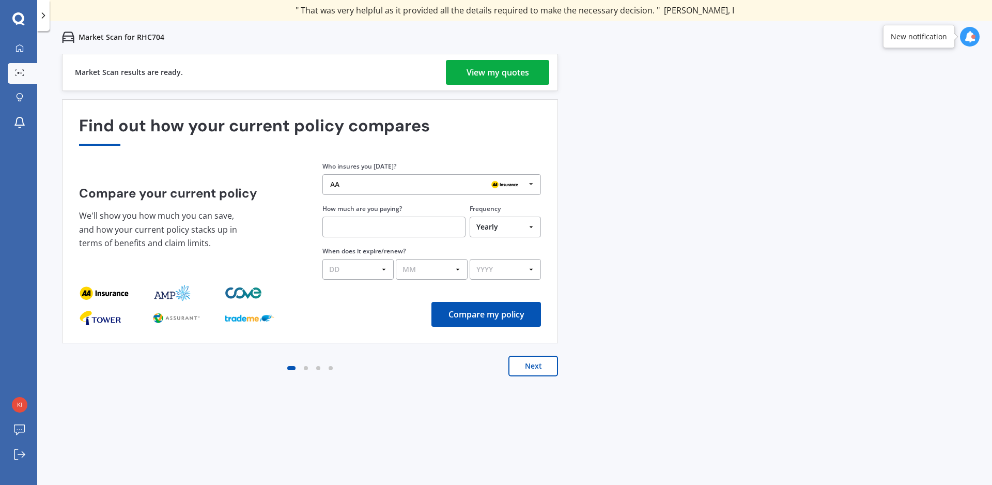
click at [513, 70] on div "View my quotes" at bounding box center [497, 72] width 63 height 25
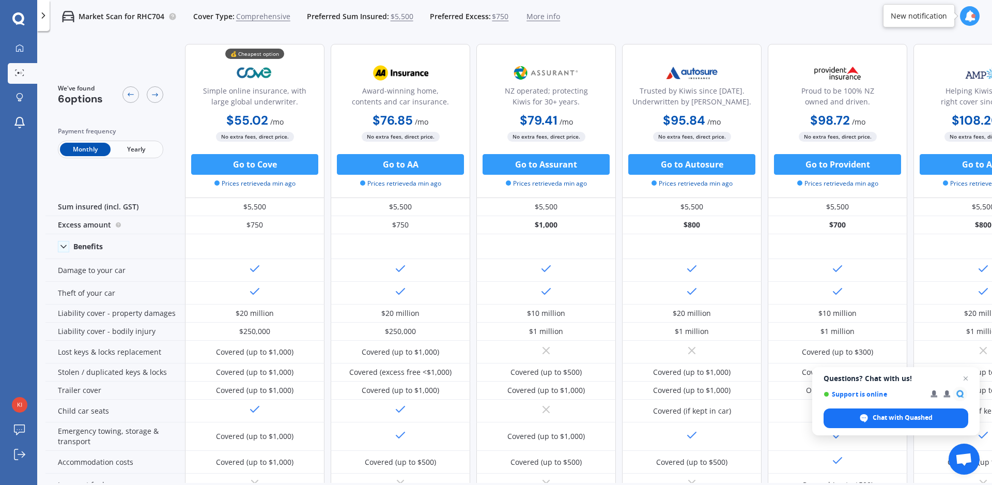
click at [534, 14] on span "More info" at bounding box center [543, 16] width 34 height 10
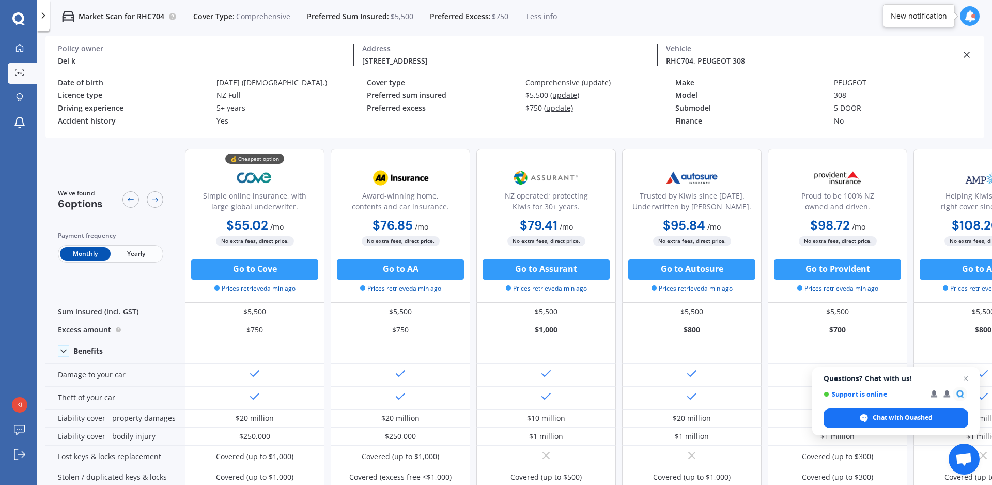
click at [534, 14] on span "Less info" at bounding box center [541, 16] width 30 height 10
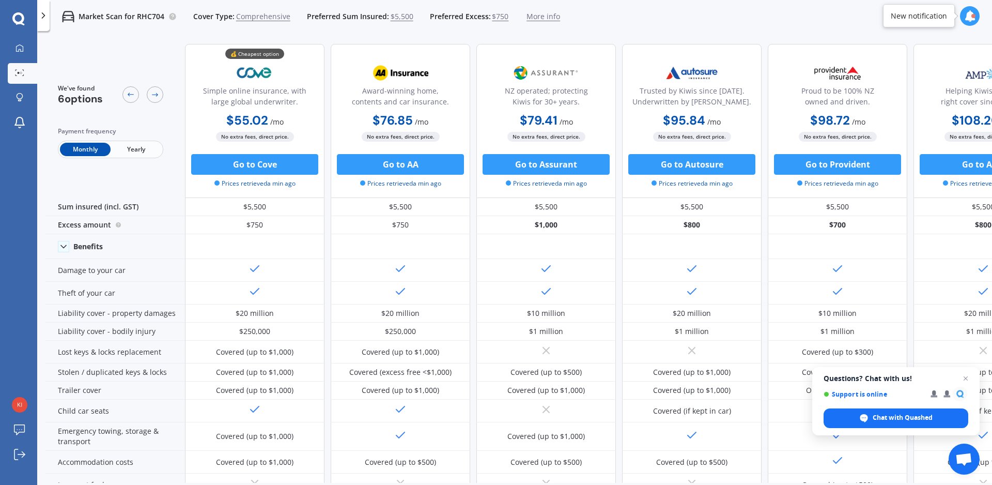
click at [135, 148] on span "Yearly" at bounding box center [136, 149] width 51 height 13
click at [267, 16] on span "Comprehensive" at bounding box center [263, 16] width 54 height 10
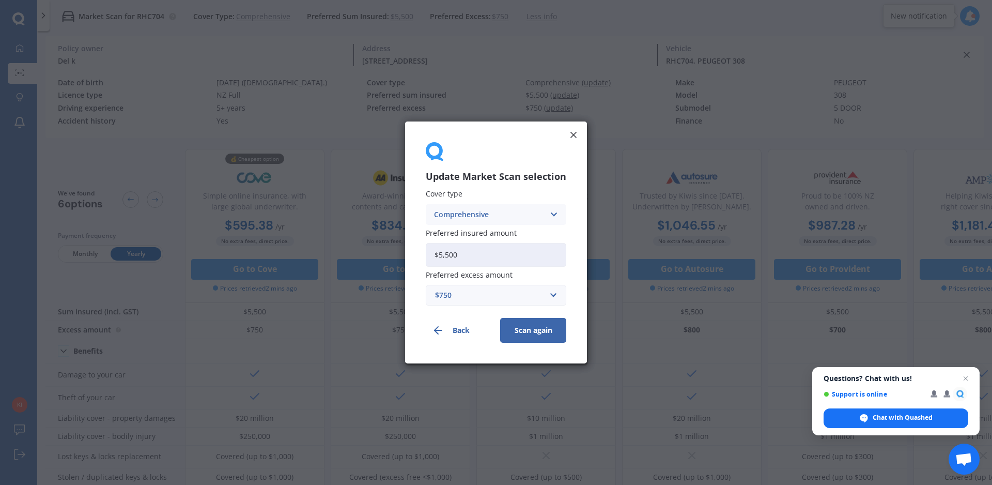
click at [554, 212] on icon at bounding box center [553, 214] width 9 height 11
click at [510, 252] on span "Third Party, Fire & Theft" at bounding box center [476, 253] width 85 height 7
click at [534, 332] on button "Scan again" at bounding box center [533, 330] width 66 height 25
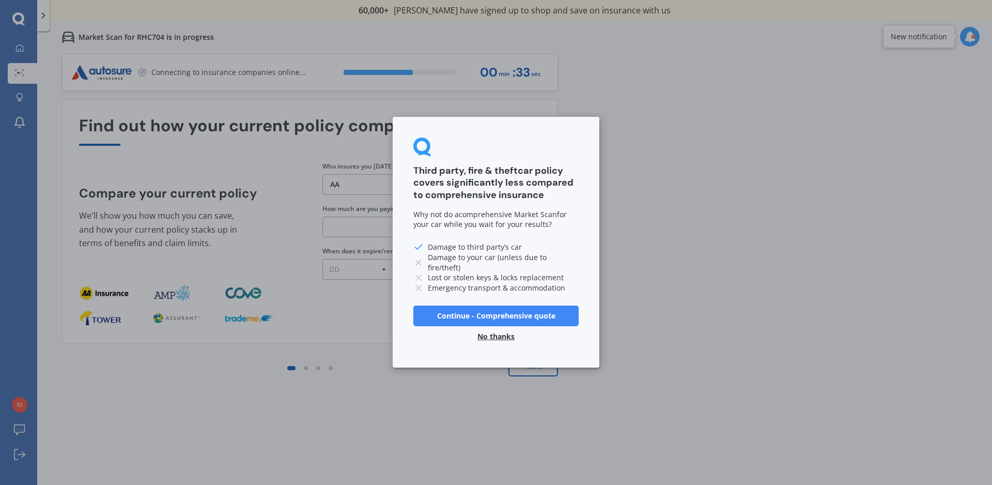
click at [491, 333] on button "No thanks" at bounding box center [496, 336] width 50 height 21
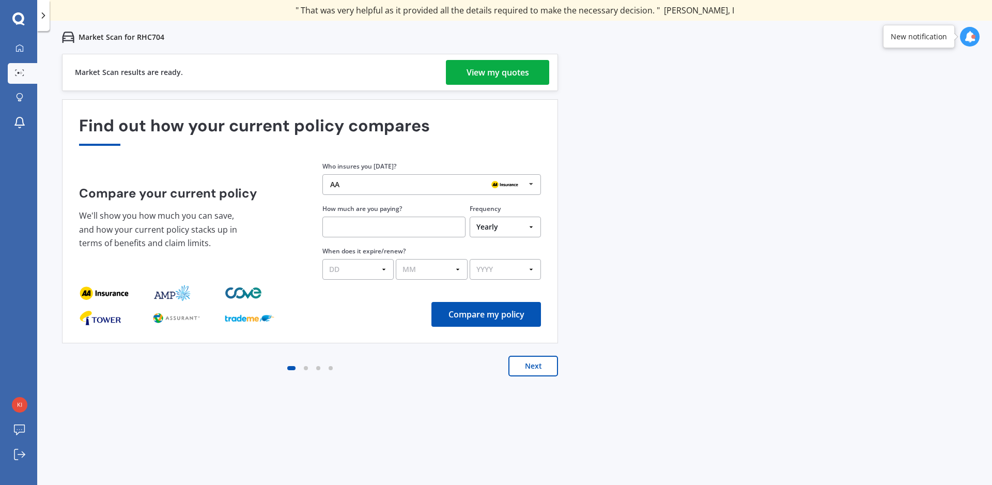
click at [486, 73] on div "View my quotes" at bounding box center [497, 72] width 63 height 25
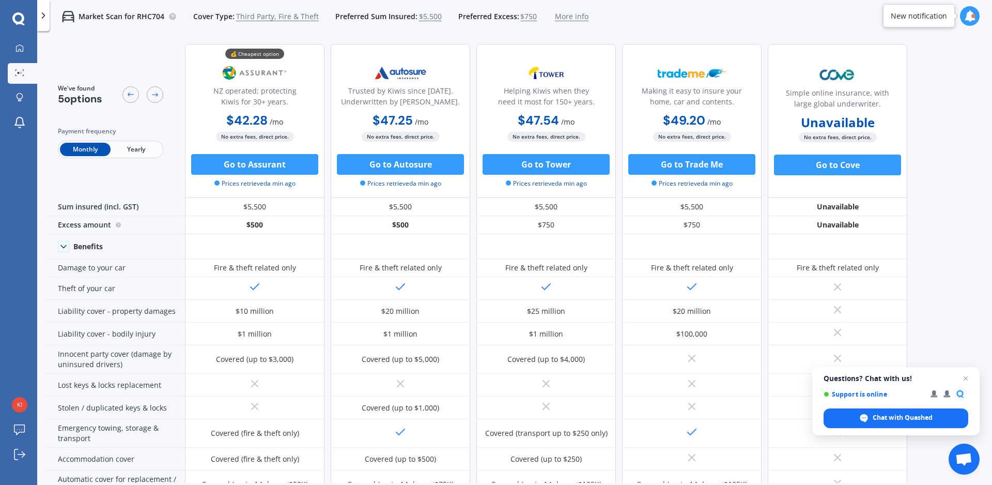
click at [134, 151] on span "Yearly" at bounding box center [136, 149] width 51 height 13
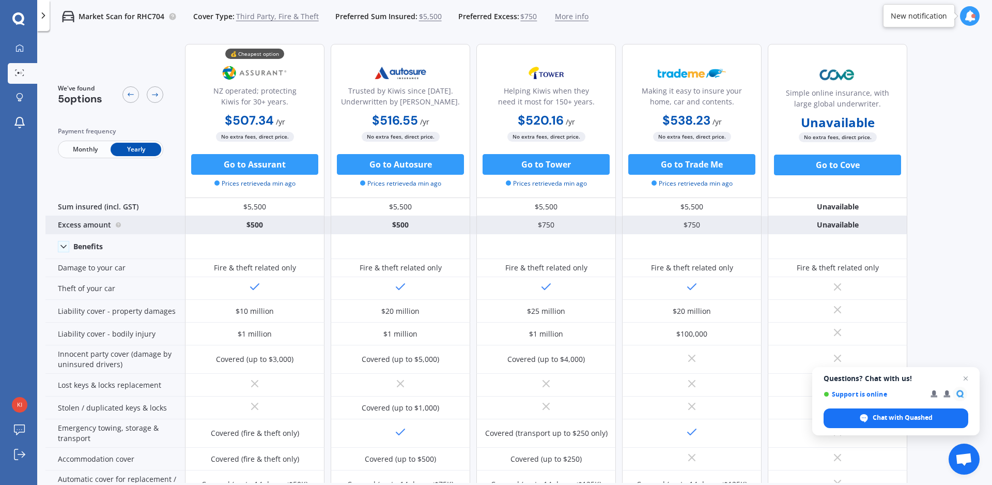
click at [474, 230] on div "$500 $500 $750 $750 Unavailable" at bounding box center [546, 225] width 722 height 18
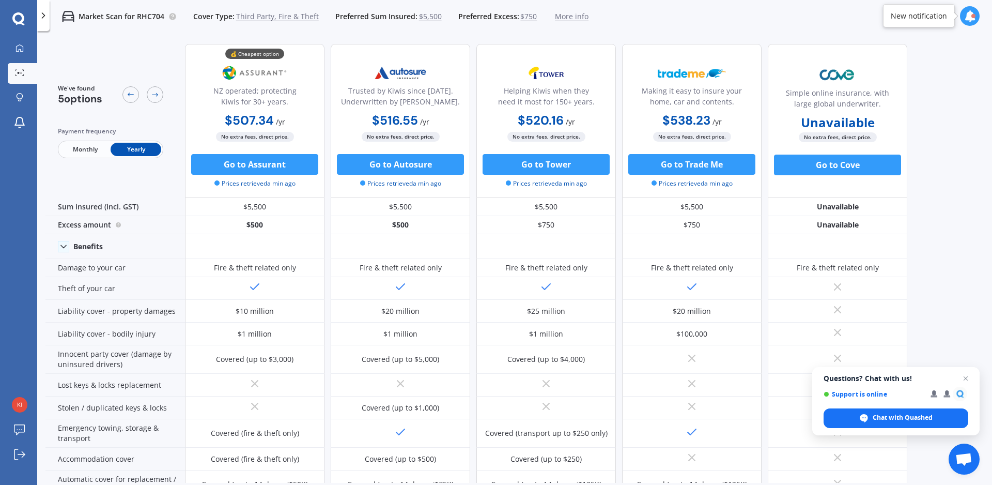
click at [560, 13] on span "More info" at bounding box center [572, 16] width 34 height 10
